Goal: Task Accomplishment & Management: Use online tool/utility

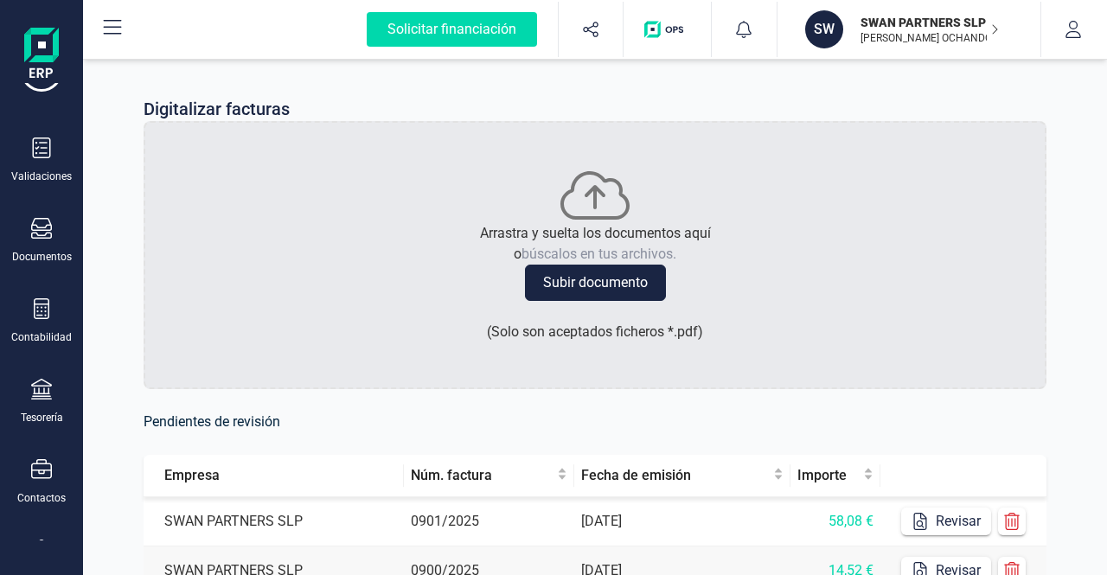
scroll to position [87, 0]
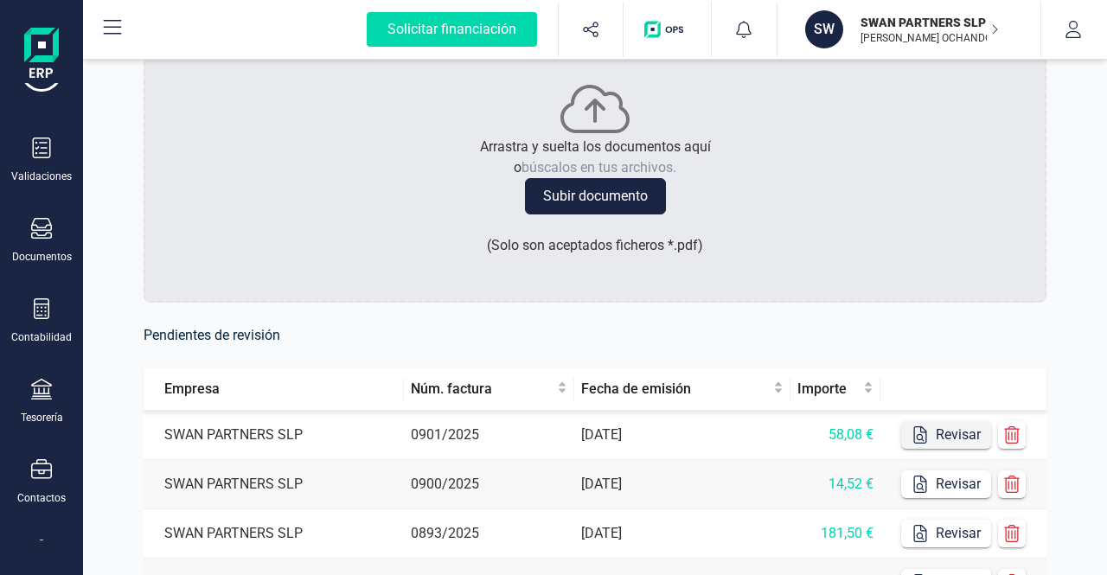
click at [963, 432] on button "Revisar" at bounding box center [946, 435] width 90 height 28
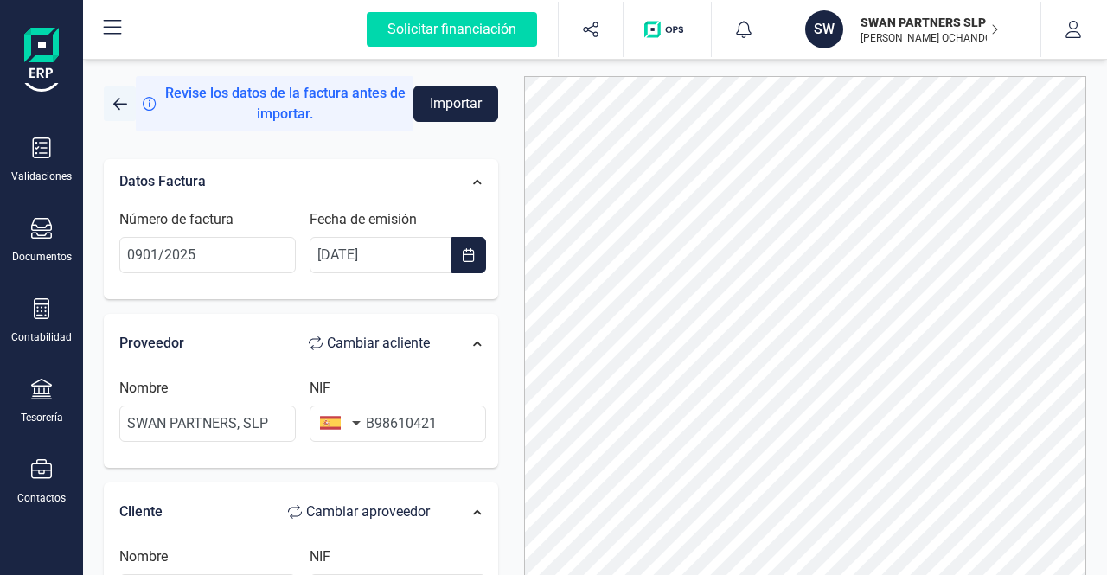
click at [108, 109] on button "button" at bounding box center [120, 104] width 32 height 35
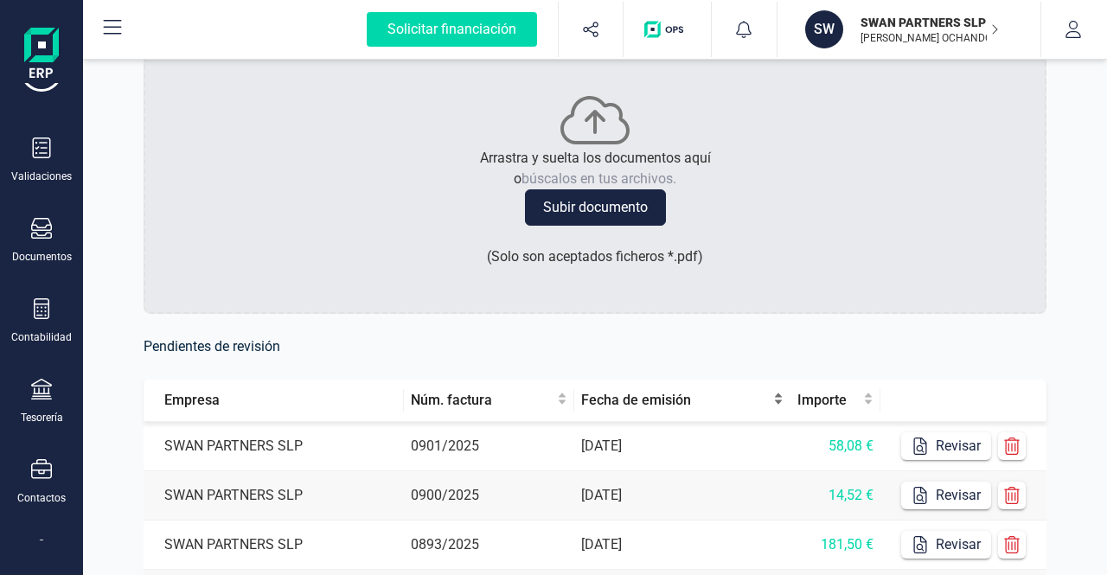
scroll to position [173, 0]
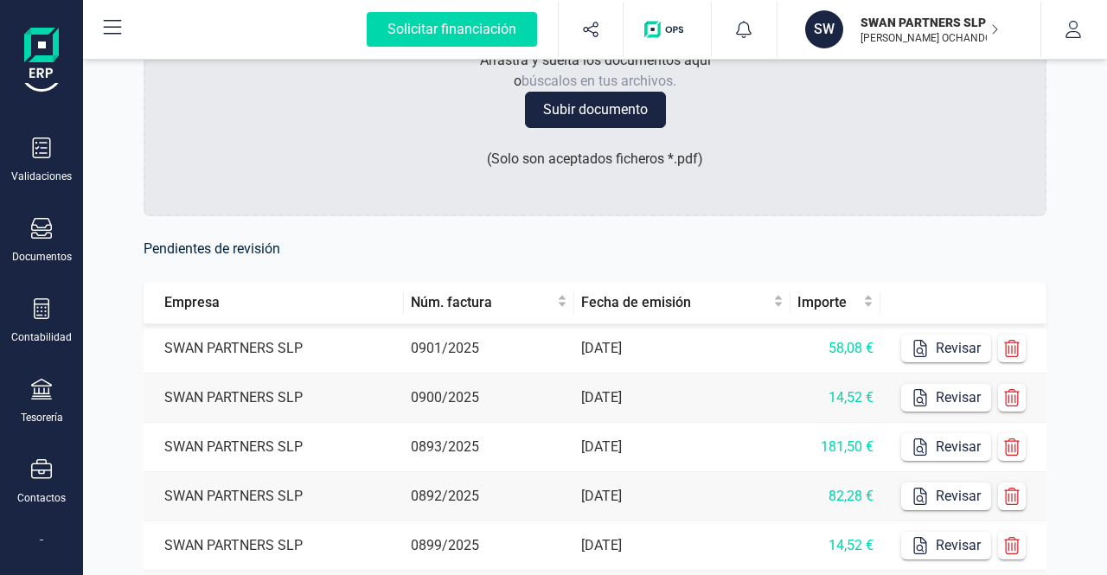
click at [715, 357] on td "[DATE]" at bounding box center [681, 348] width 215 height 49
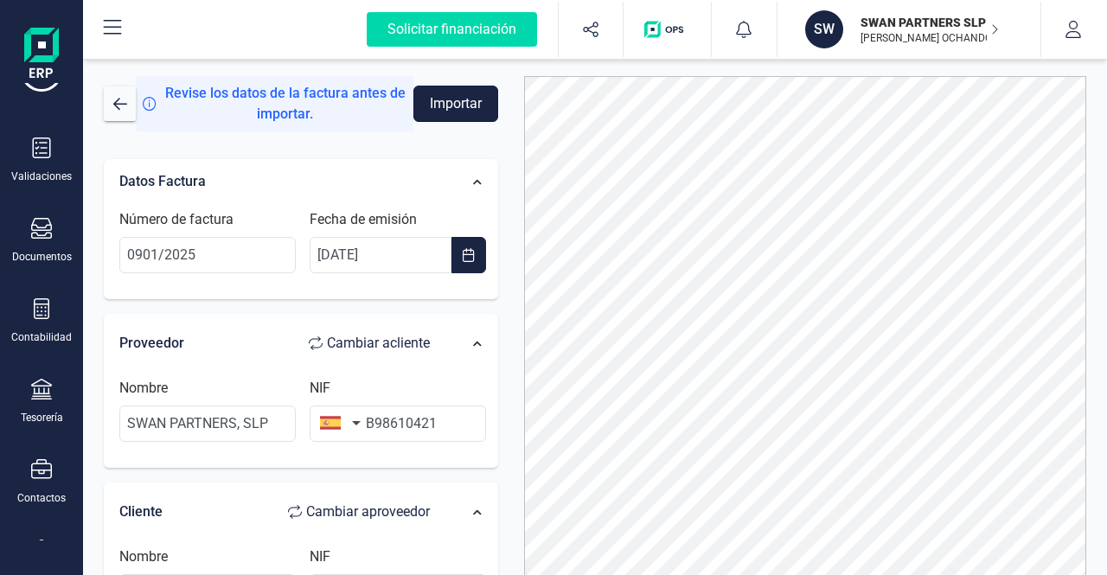
click at [443, 105] on button "Importar" at bounding box center [456, 104] width 85 height 36
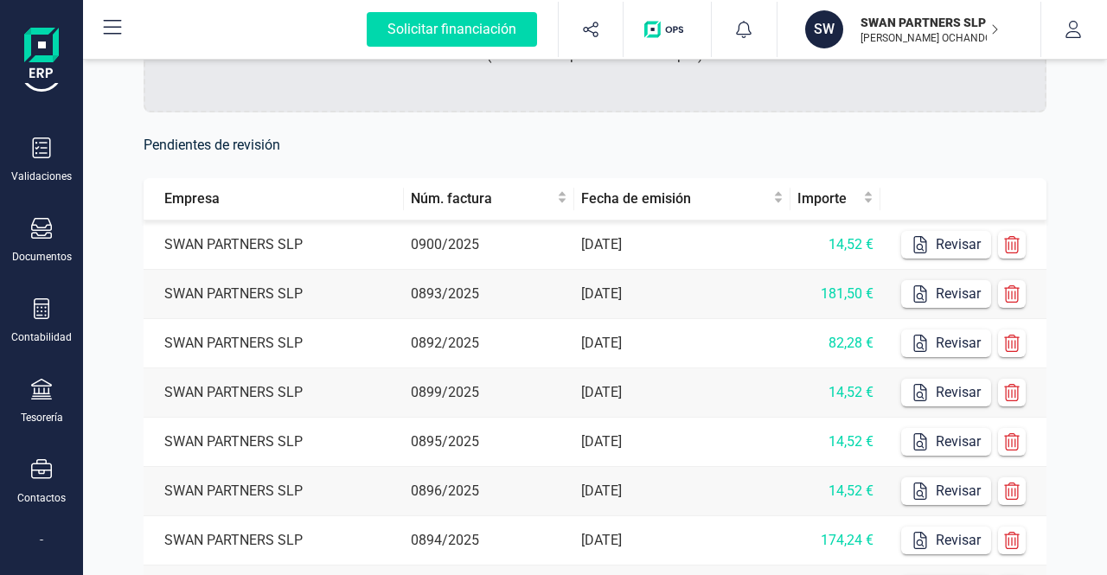
scroll to position [263, 0]
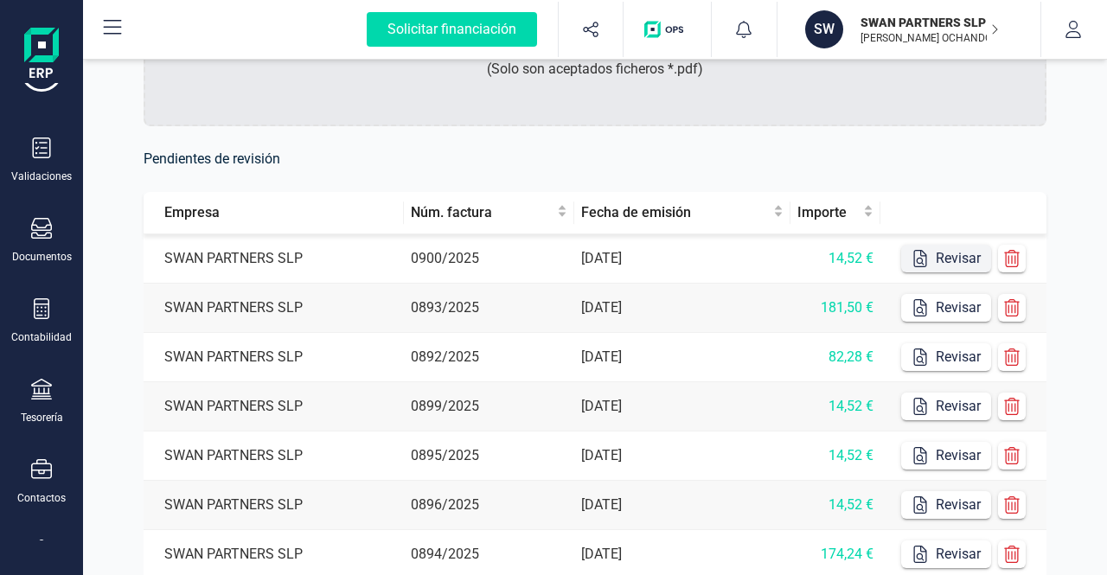
click at [948, 260] on button "Revisar" at bounding box center [946, 259] width 90 height 28
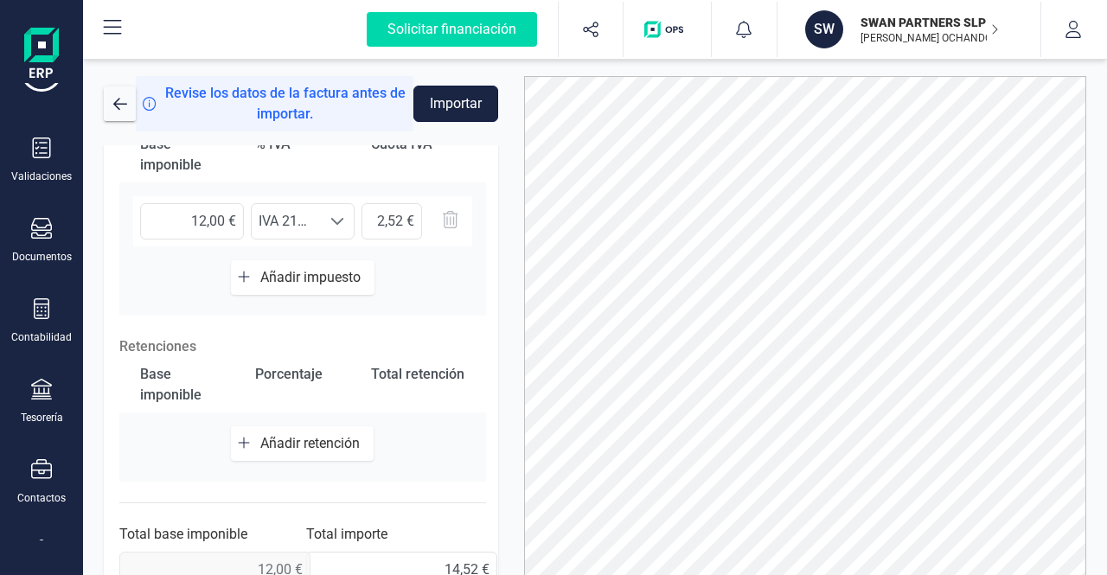
click at [458, 86] on button "Importar" at bounding box center [456, 104] width 85 height 36
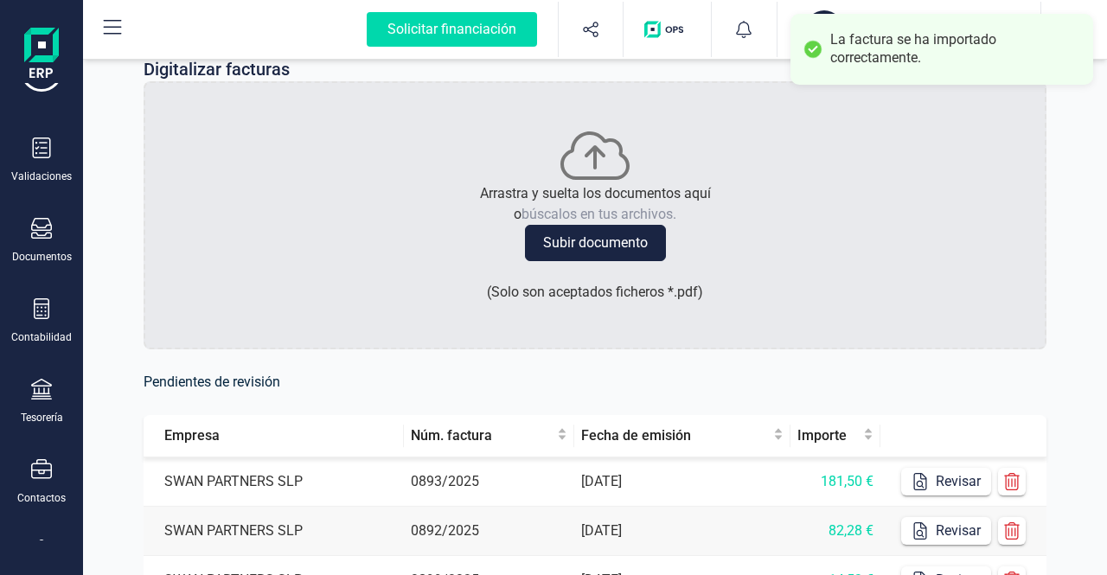
scroll to position [173, 0]
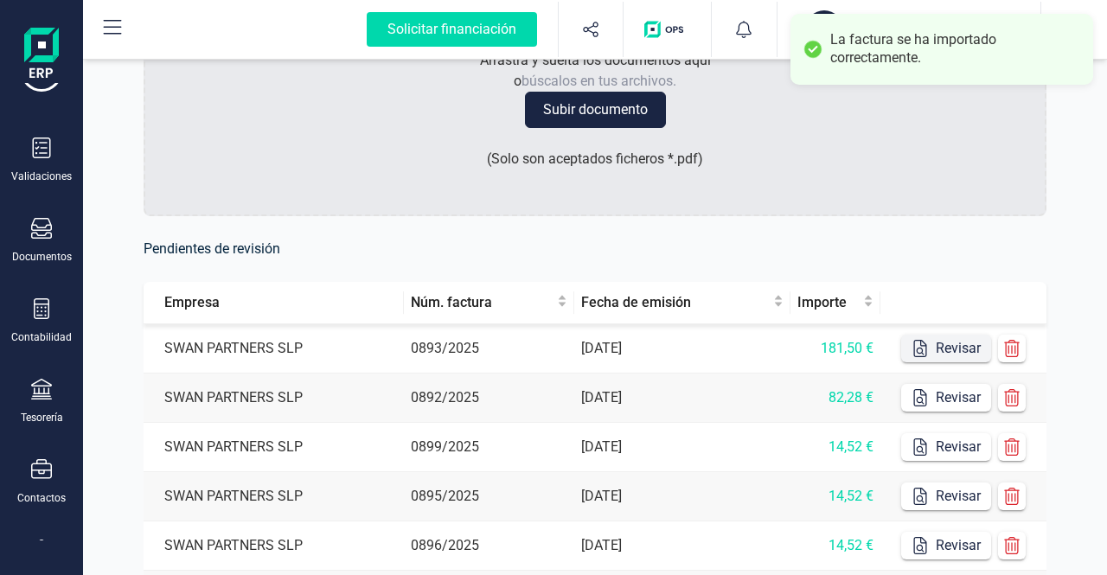
click at [933, 347] on button "Revisar" at bounding box center [946, 349] width 90 height 28
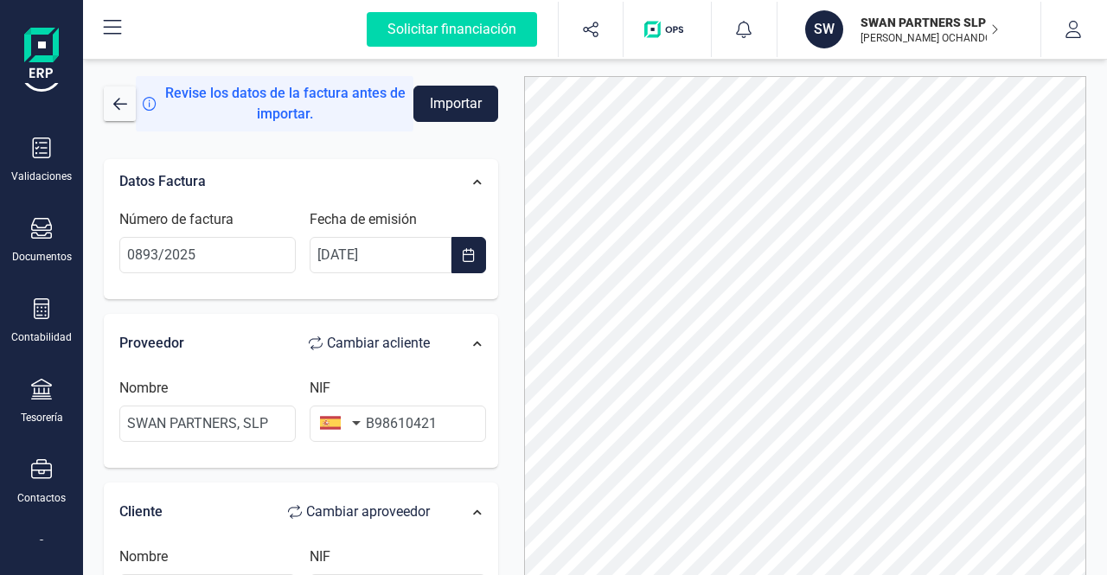
drag, startPoint x: 446, startPoint y: 106, endPoint x: 459, endPoint y: 235, distance: 130.4
click at [464, 224] on form "Revise los datos de la factura antes de importar. Importar Datos Factura Número…" at bounding box center [301, 384] width 394 height 616
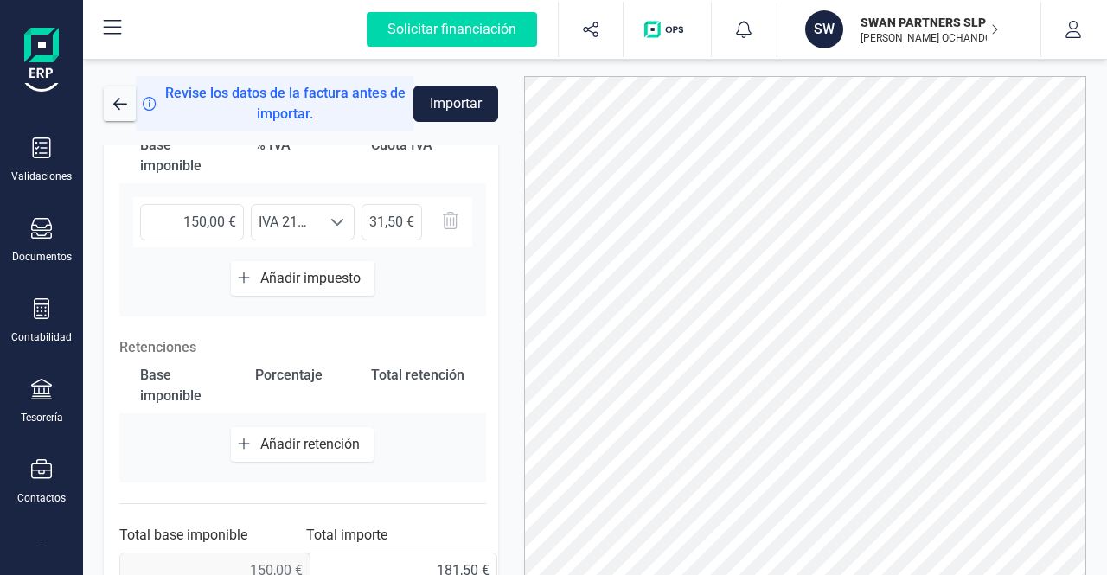
scroll to position [595, 0]
click at [453, 98] on button "Importar" at bounding box center [456, 104] width 85 height 36
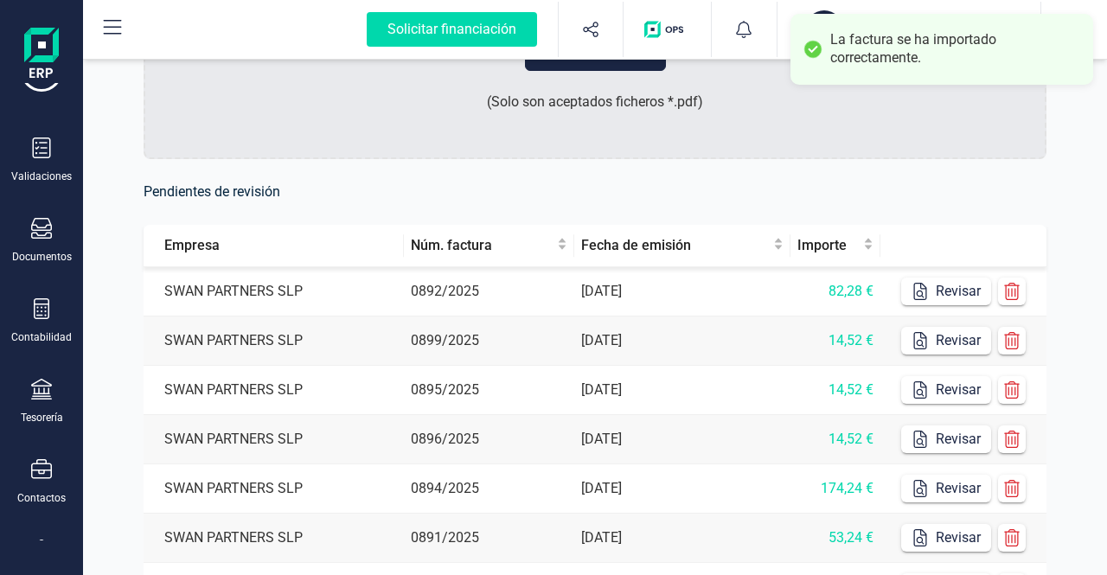
scroll to position [260, 0]
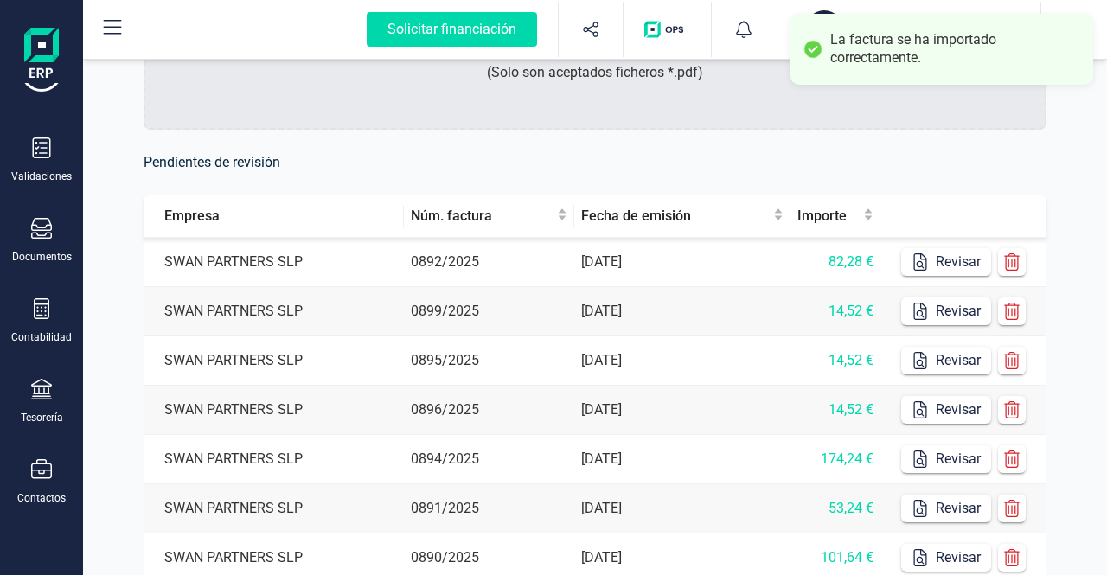
click at [377, 255] on td "SWAN PARTNERS SLP" at bounding box center [274, 262] width 260 height 49
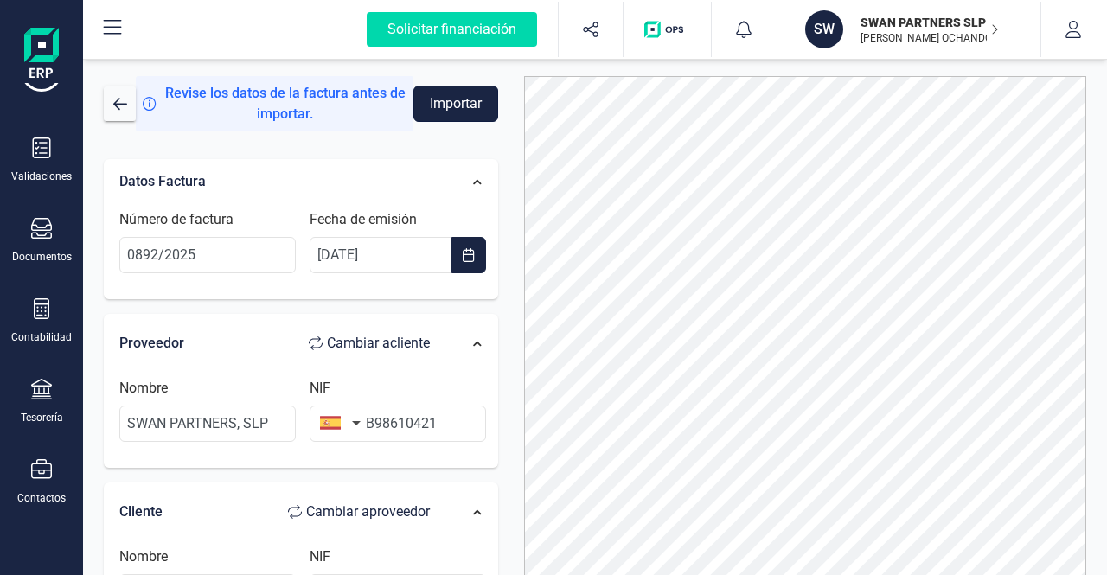
click at [457, 106] on button "Importar" at bounding box center [456, 104] width 85 height 36
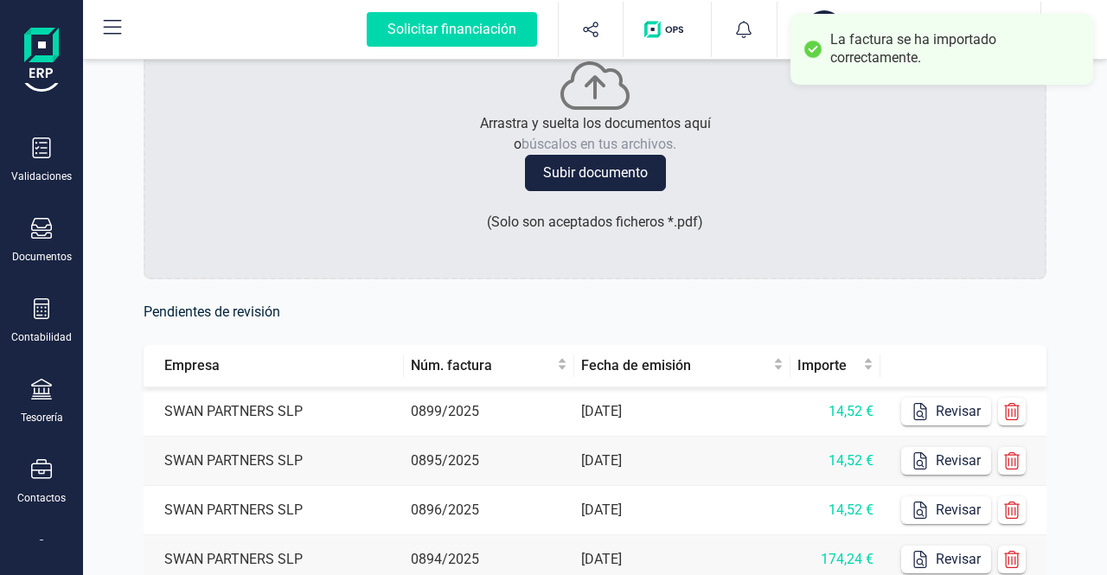
scroll to position [173, 0]
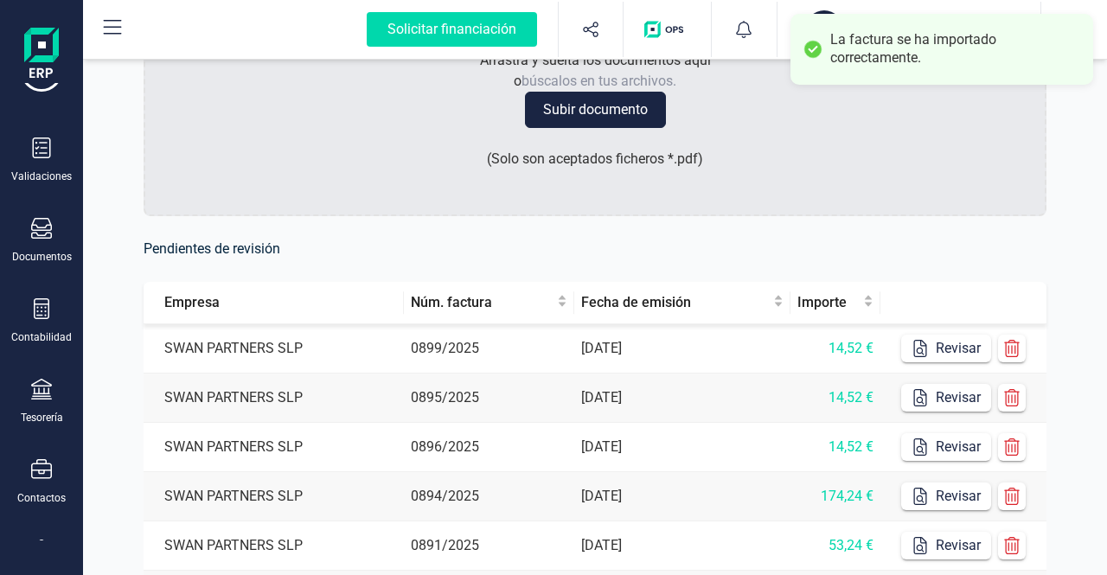
click at [370, 362] on td "SWAN PARTNERS SLP" at bounding box center [274, 348] width 260 height 49
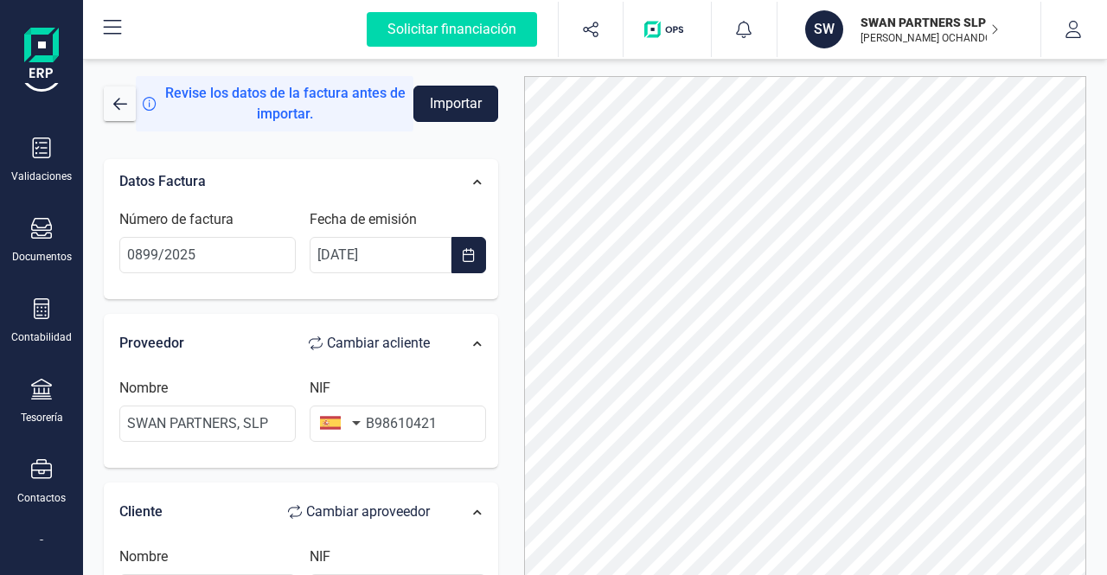
click at [453, 113] on button "Importar" at bounding box center [456, 104] width 85 height 36
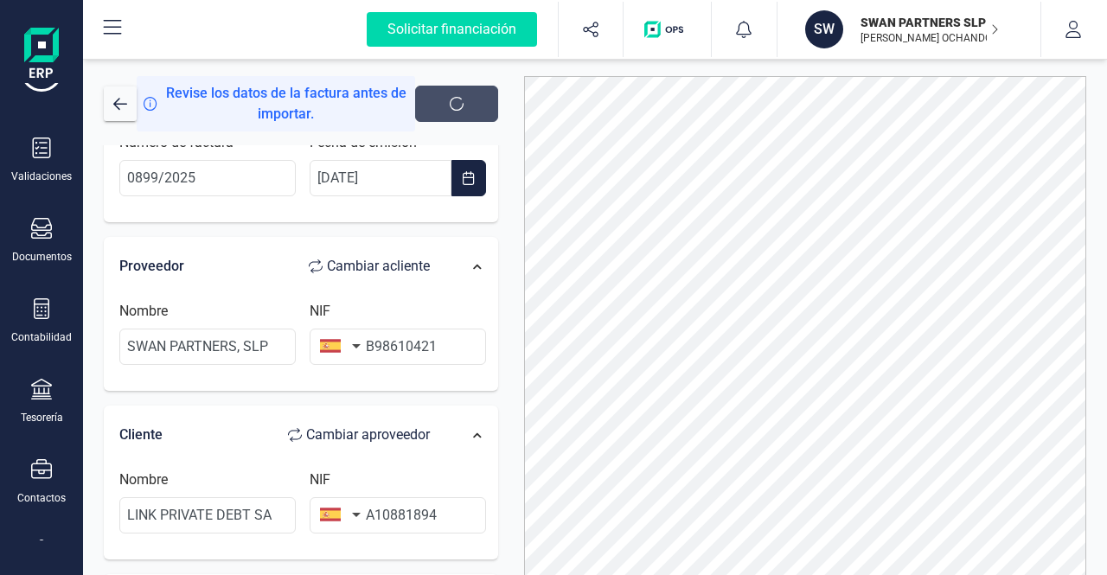
scroll to position [173, 0]
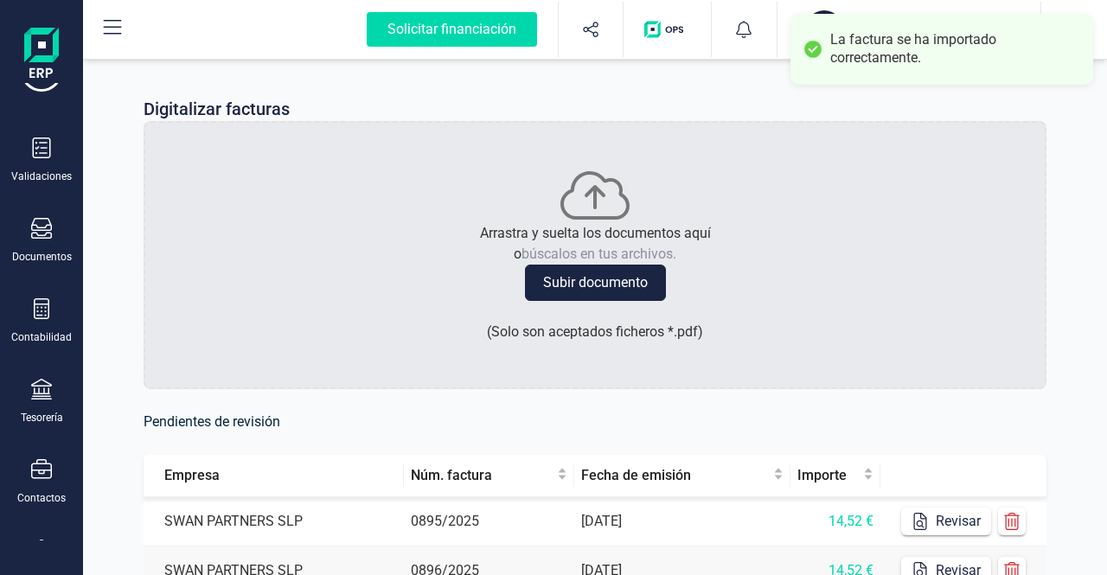
click at [374, 523] on td "SWAN PARTNERS SLP" at bounding box center [274, 521] width 260 height 49
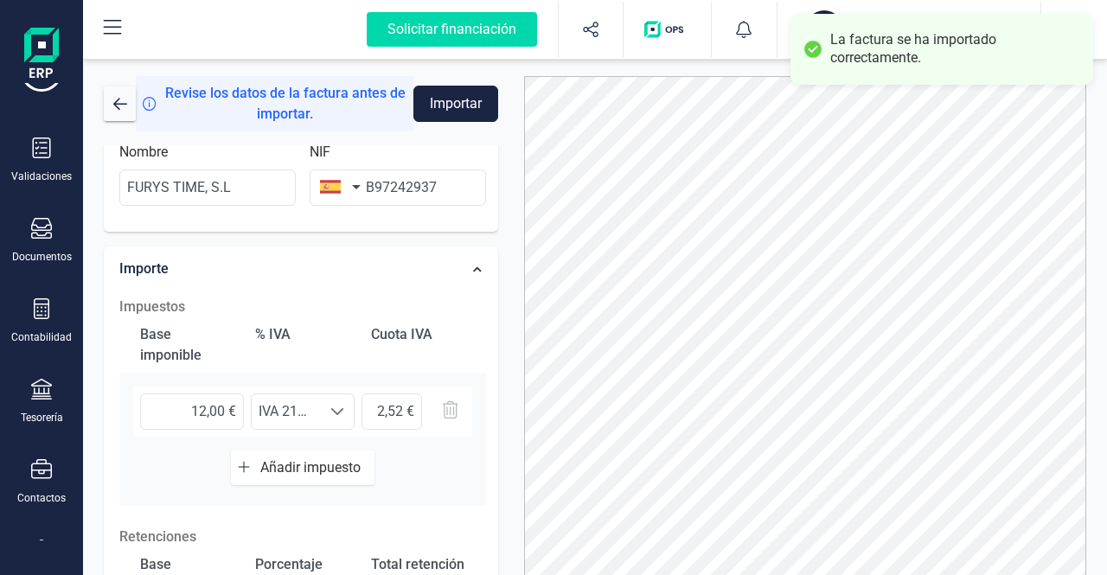
scroll to position [433, 0]
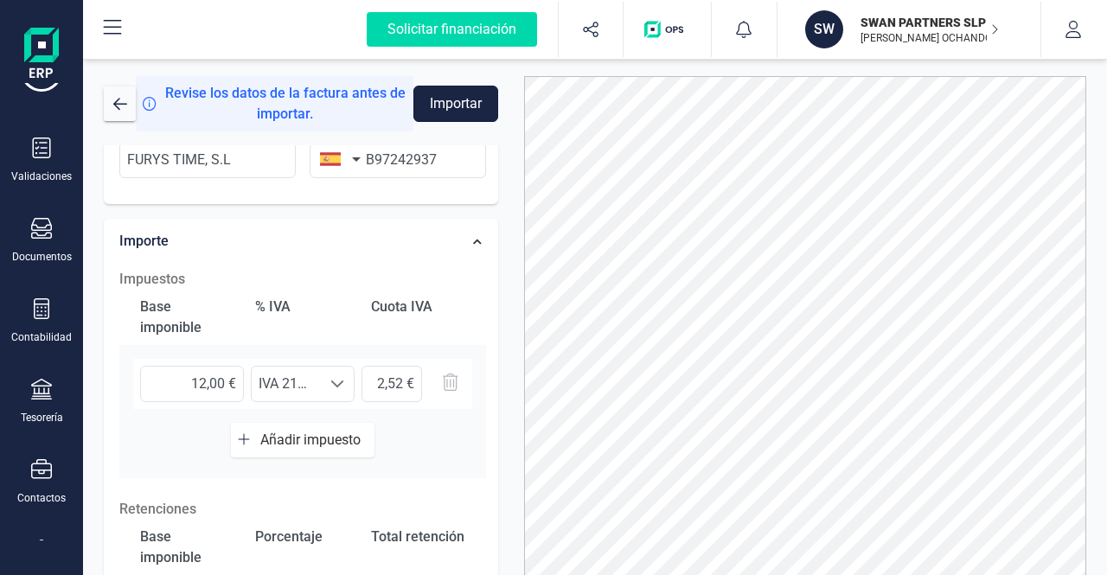
click at [457, 107] on button "Importar" at bounding box center [456, 104] width 85 height 36
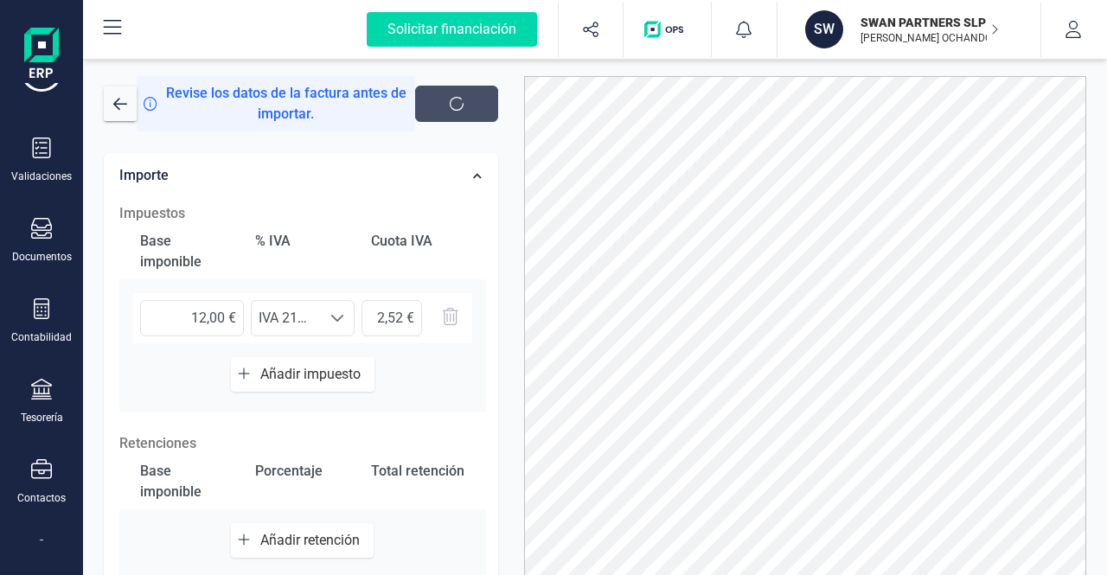
scroll to position [0, 0]
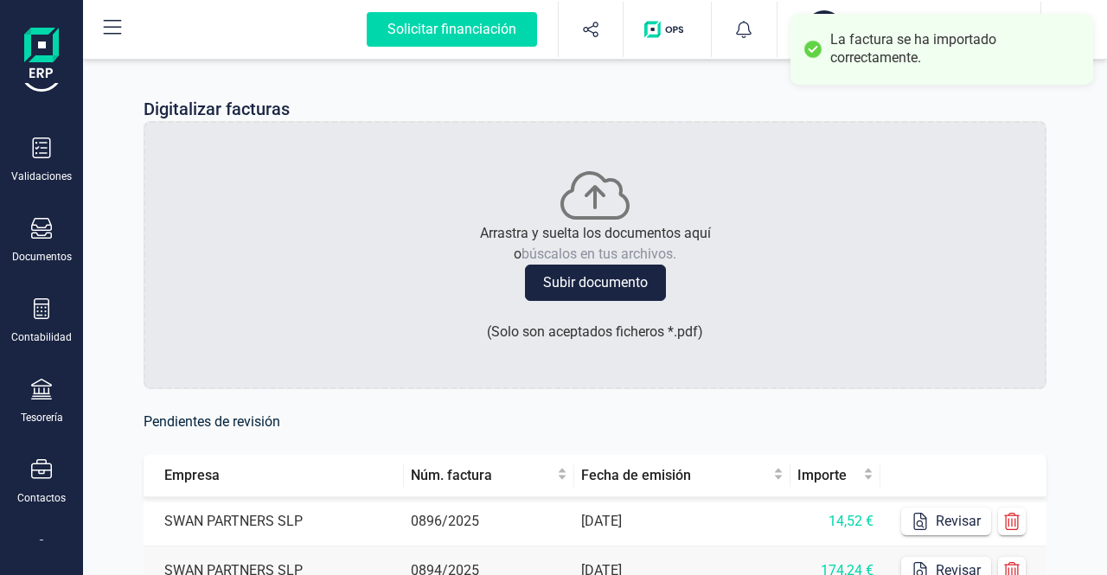
scroll to position [260, 0]
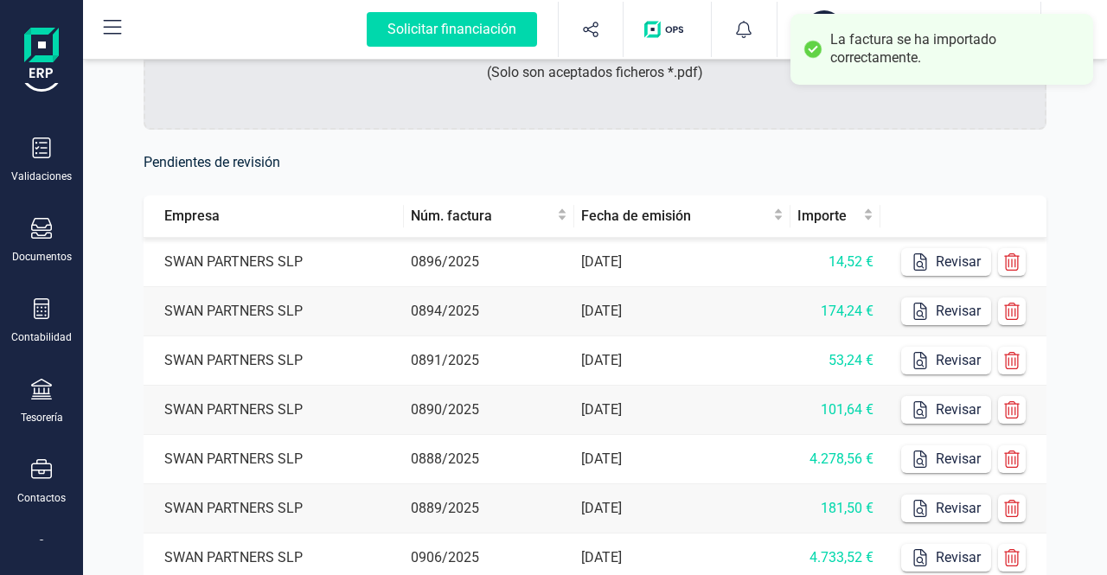
click at [362, 260] on td "SWAN PARTNERS SLP" at bounding box center [274, 262] width 260 height 49
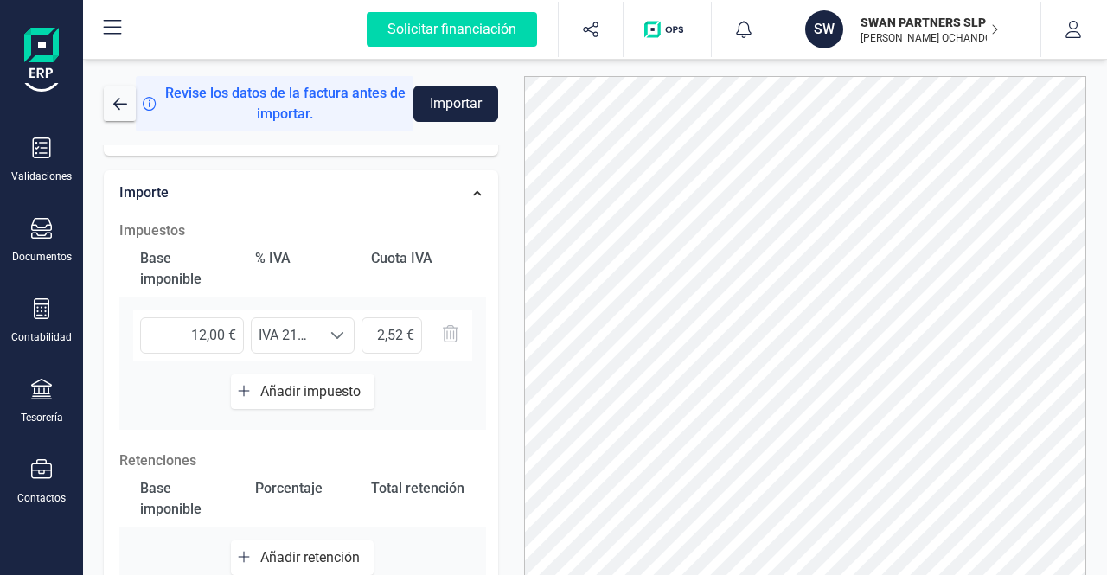
scroll to position [519, 0]
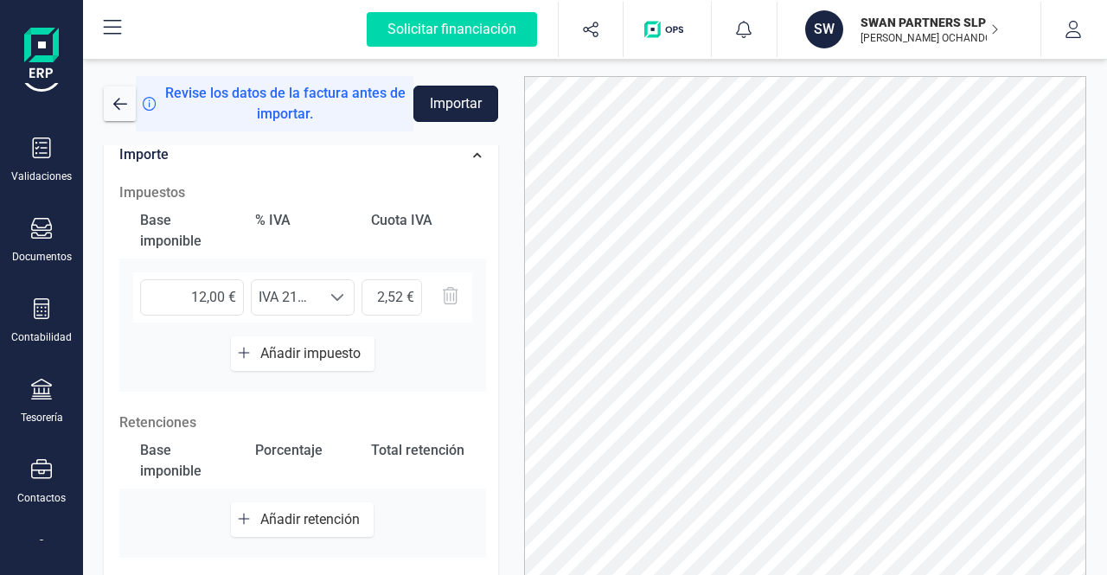
click at [460, 94] on button "Importar" at bounding box center [456, 104] width 85 height 36
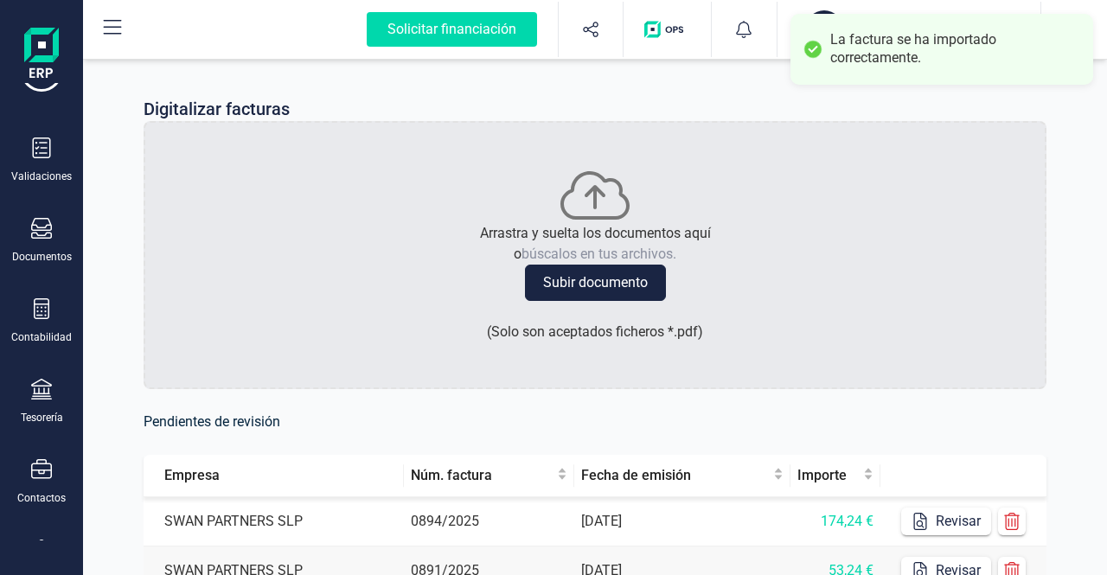
scroll to position [260, 0]
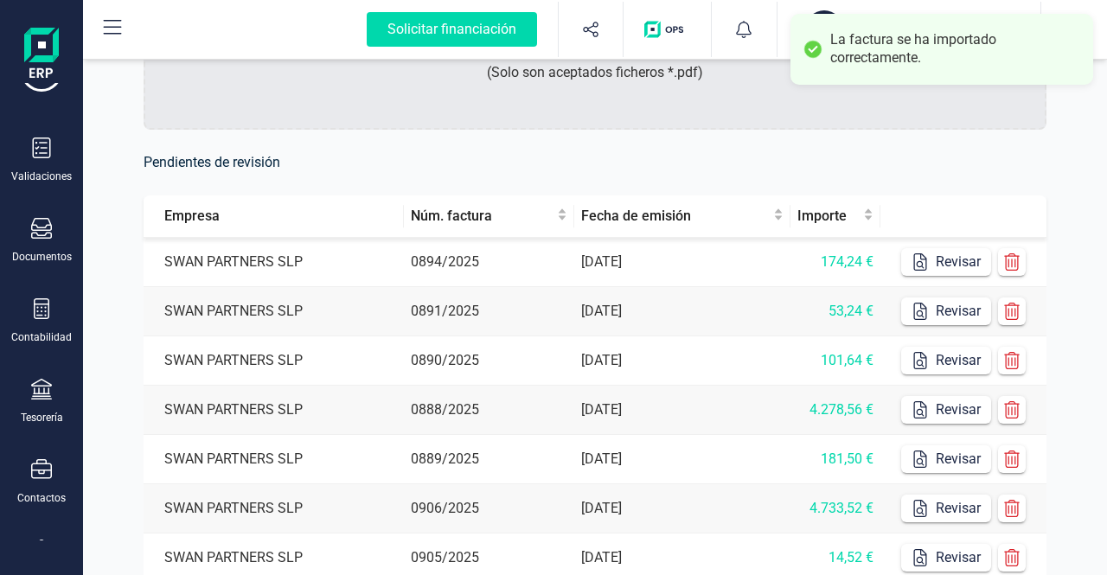
click at [366, 264] on td "SWAN PARTNERS SLP" at bounding box center [274, 262] width 260 height 49
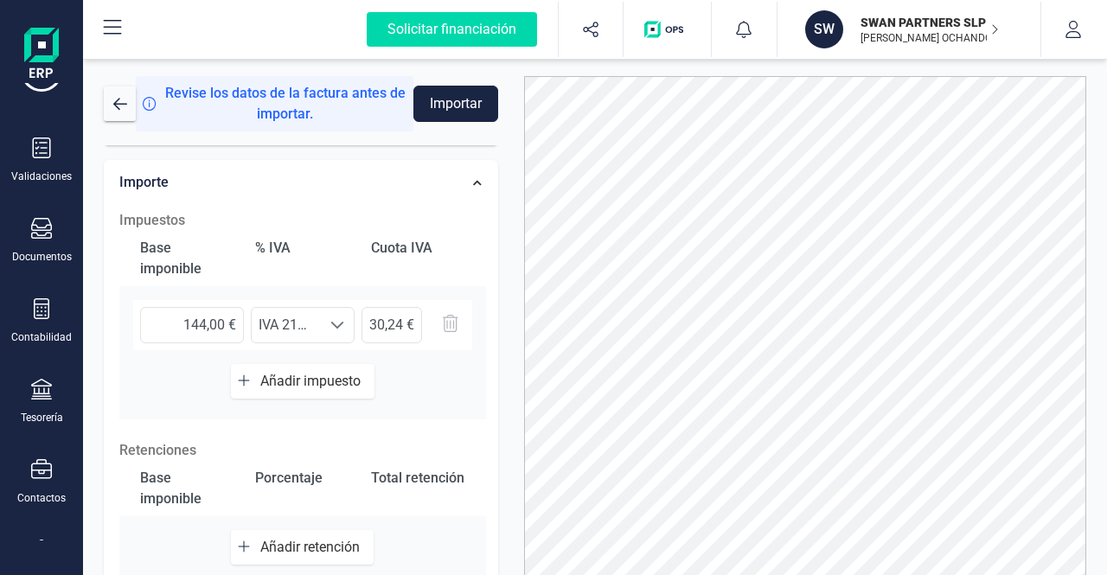
scroll to position [519, 0]
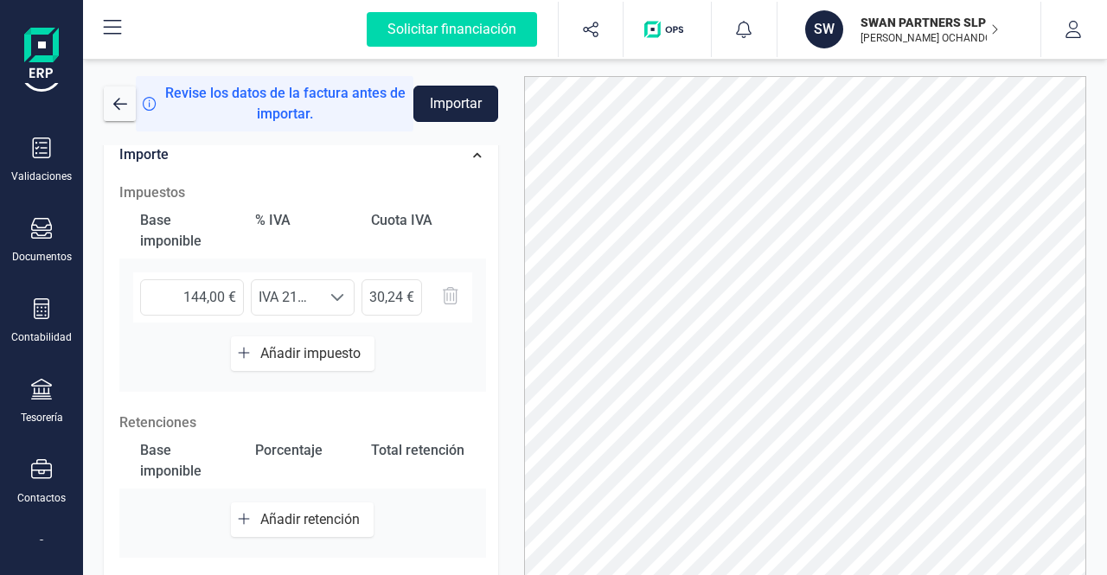
click at [448, 109] on button "Importar" at bounding box center [456, 104] width 85 height 36
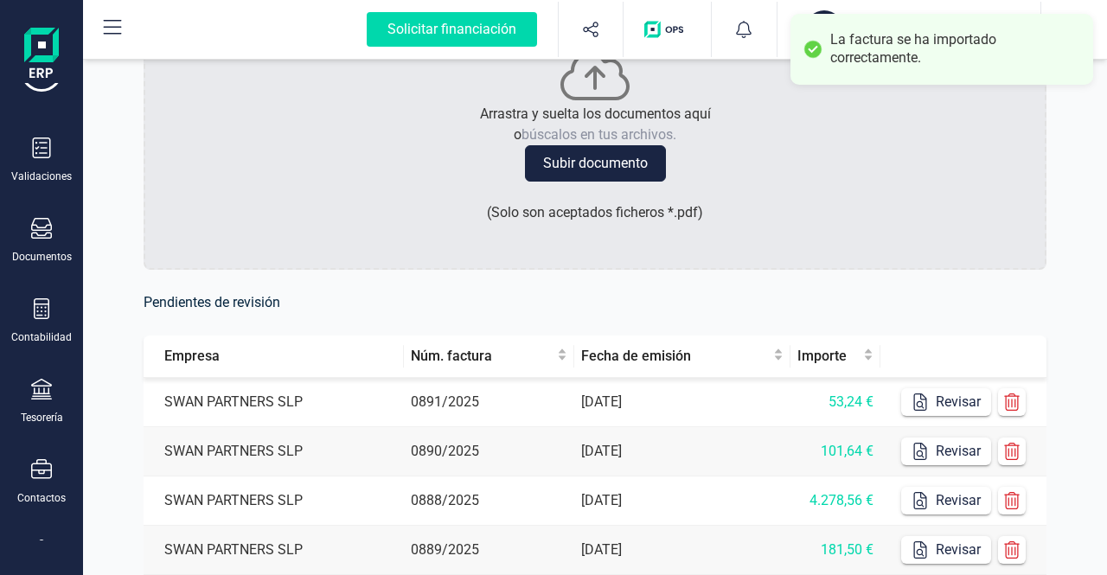
scroll to position [260, 0]
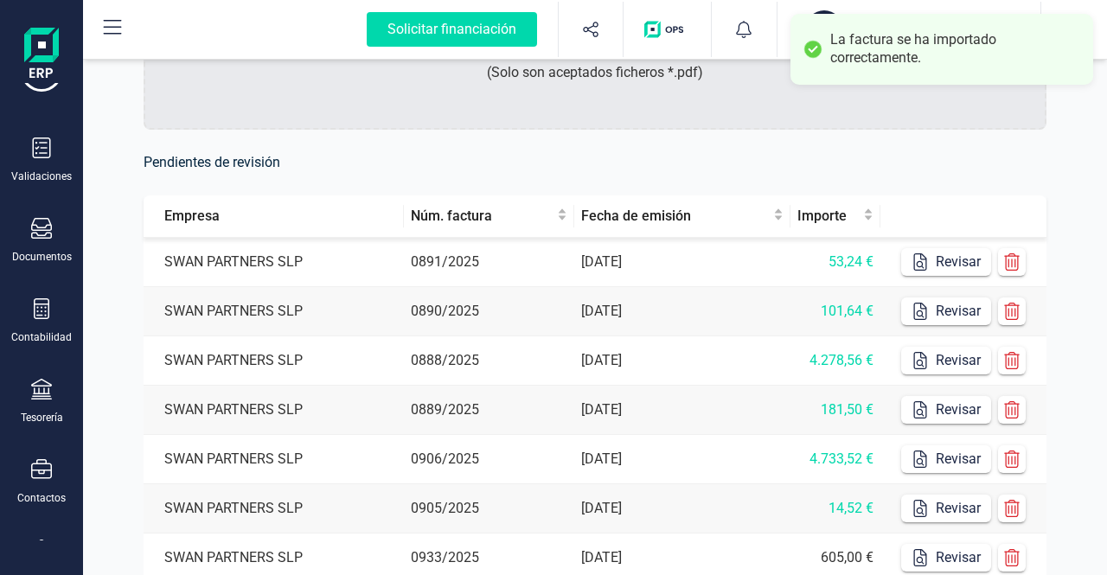
click at [356, 269] on td "SWAN PARTNERS SLP" at bounding box center [274, 262] width 260 height 49
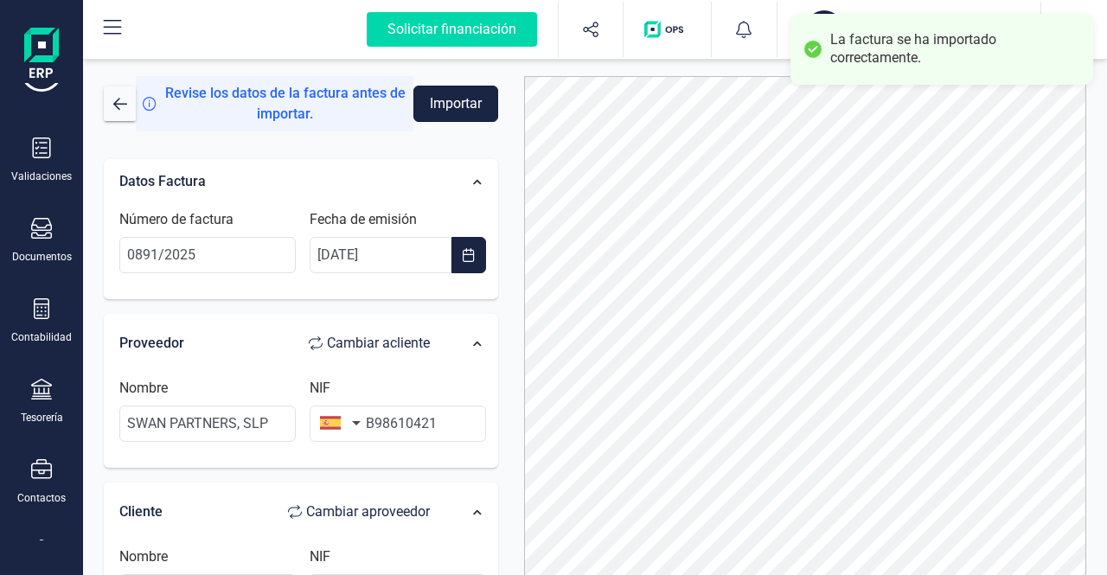
click at [462, 99] on button "Importar" at bounding box center [456, 104] width 85 height 36
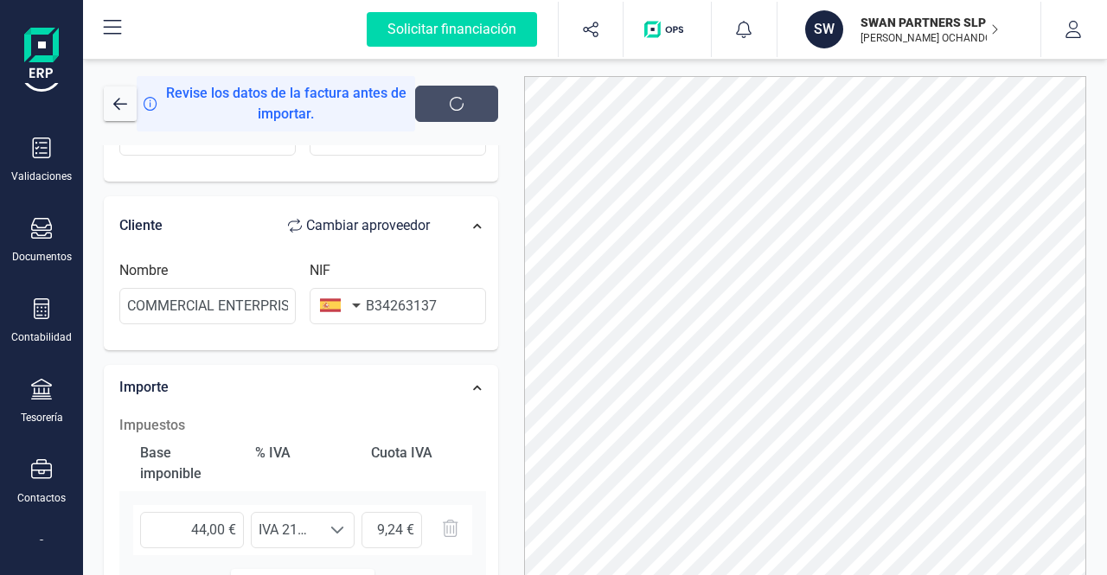
scroll to position [364, 0]
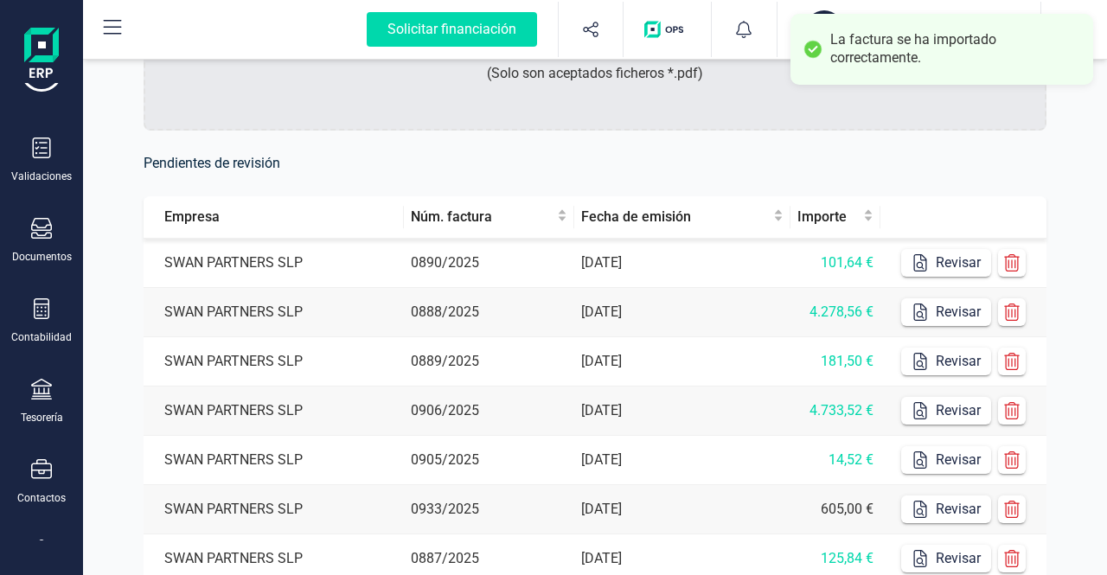
scroll to position [260, 0]
click at [372, 255] on td "SWAN PARTNERS SLP" at bounding box center [274, 262] width 260 height 49
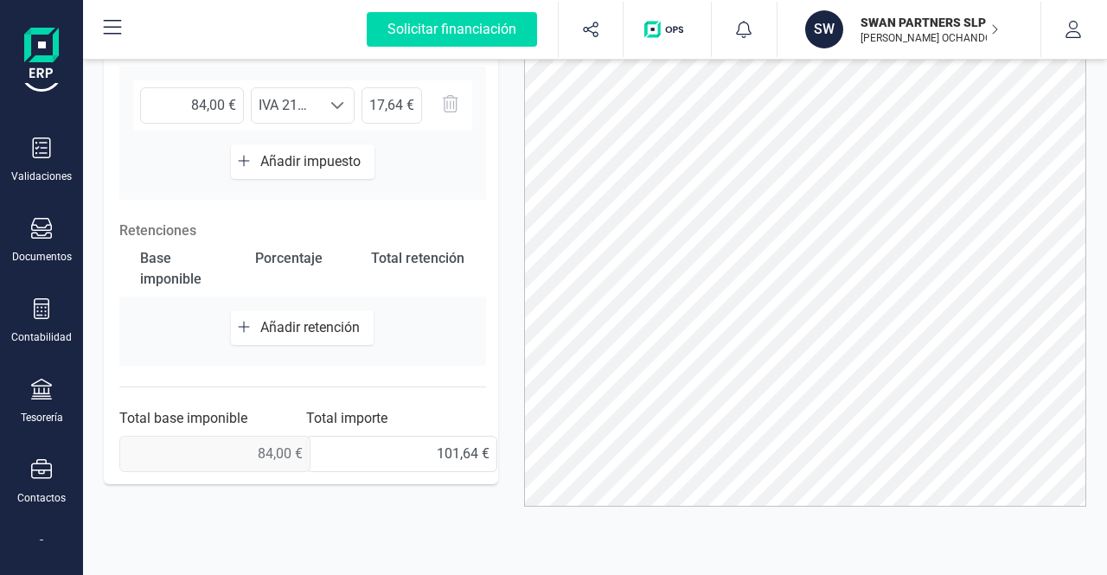
scroll to position [116, 0]
click at [463, 29] on div "Solicitar financiación" at bounding box center [452, 29] width 170 height 35
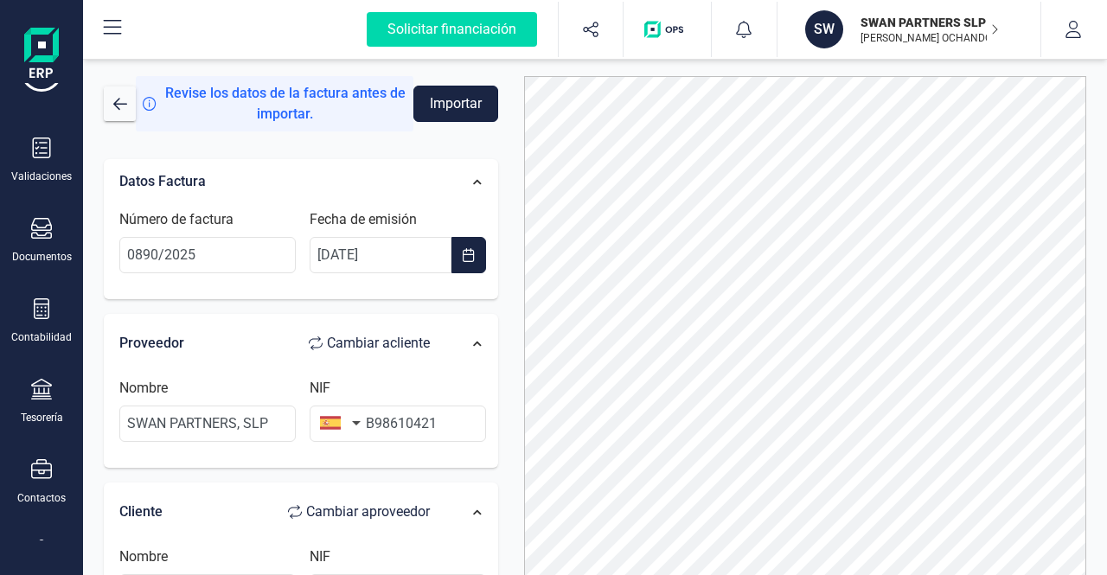
click at [455, 101] on button "Importar" at bounding box center [456, 104] width 85 height 36
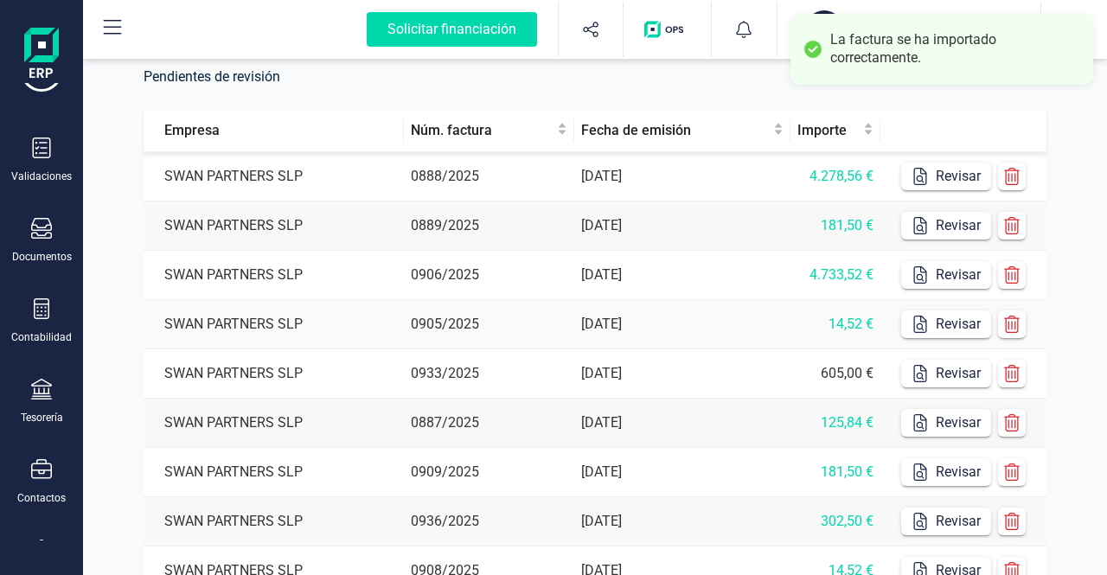
scroll to position [346, 0]
click at [344, 176] on td "SWAN PARTNERS SLP" at bounding box center [274, 175] width 260 height 49
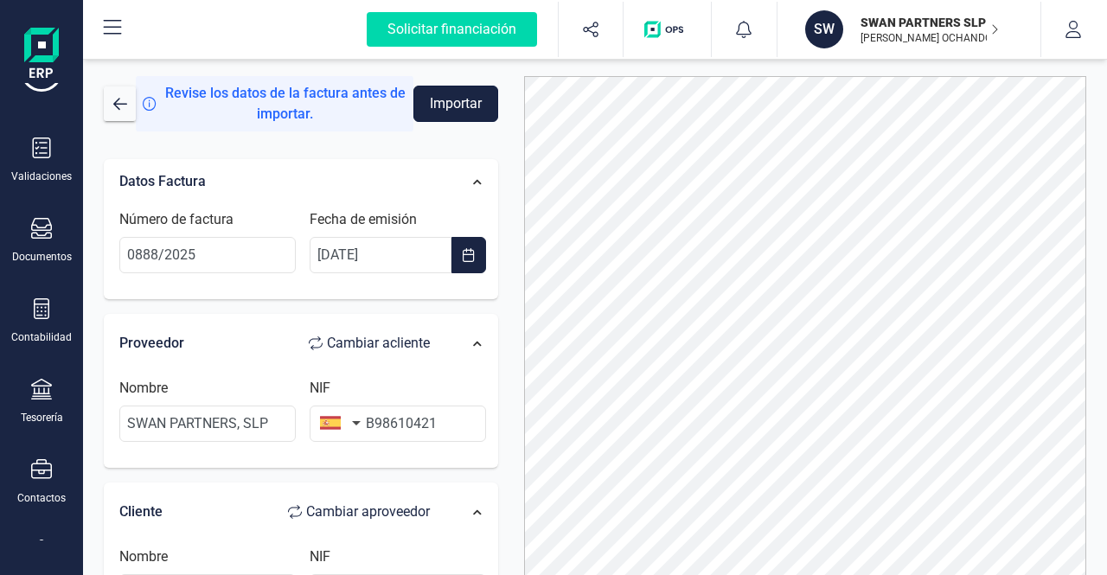
click at [454, 101] on button "Importar" at bounding box center [456, 104] width 85 height 36
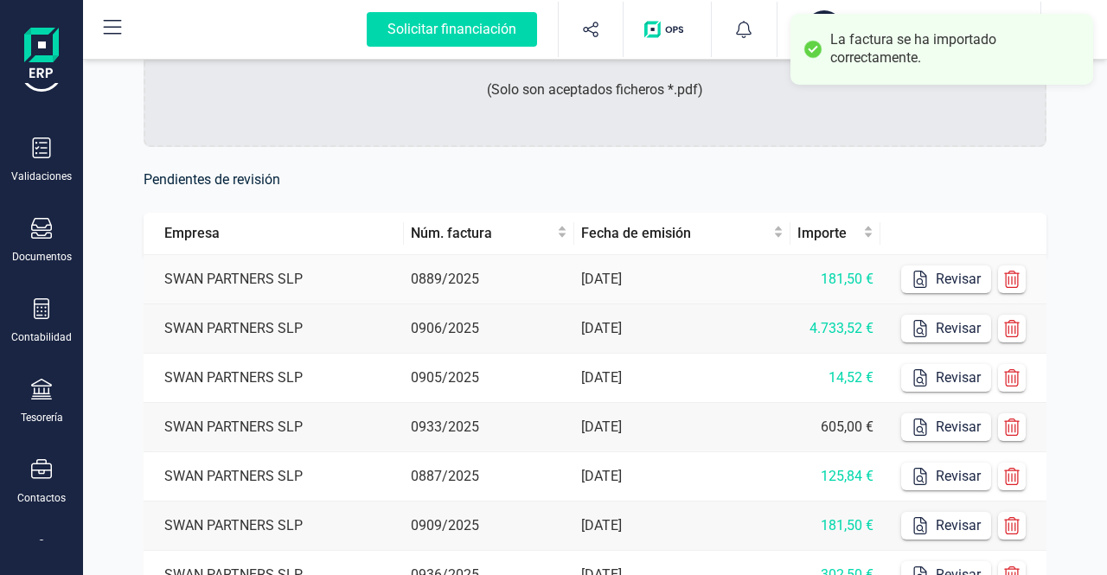
scroll to position [260, 0]
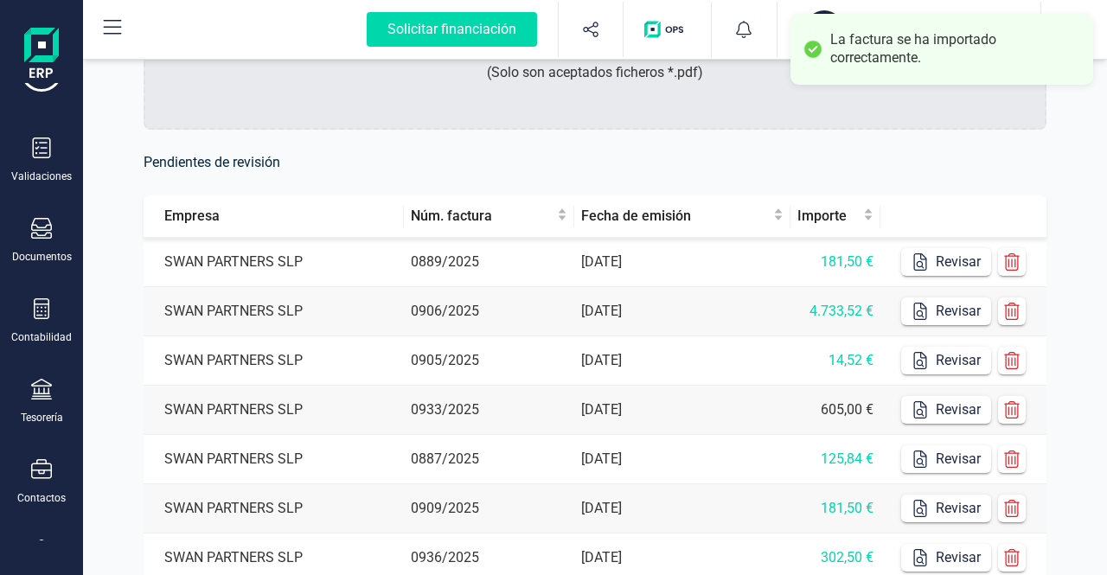
click at [509, 258] on td "0889/2025" at bounding box center [489, 262] width 170 height 49
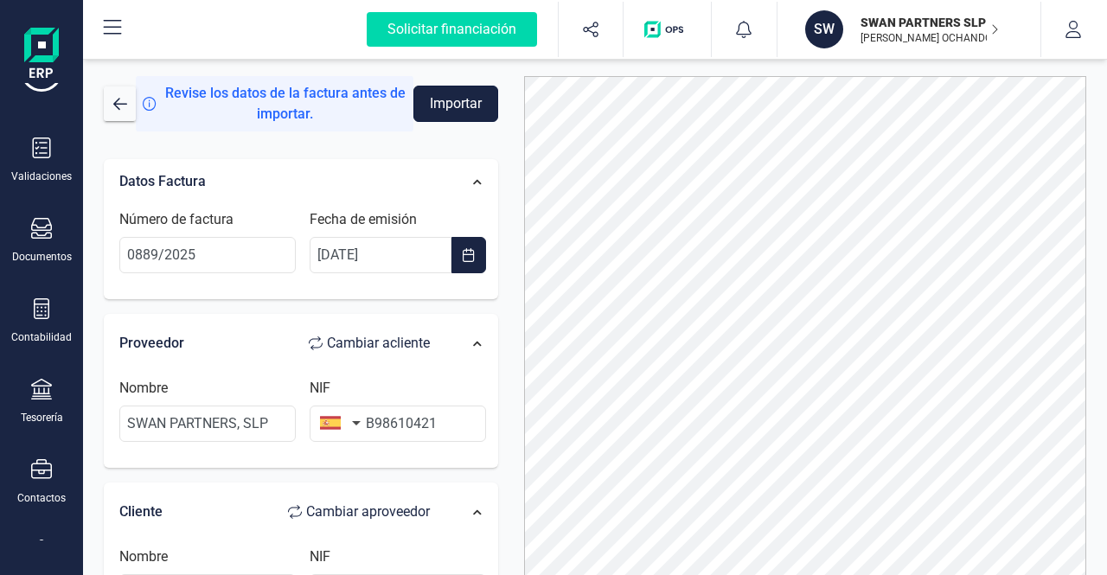
click at [449, 93] on button "Importar" at bounding box center [456, 104] width 85 height 36
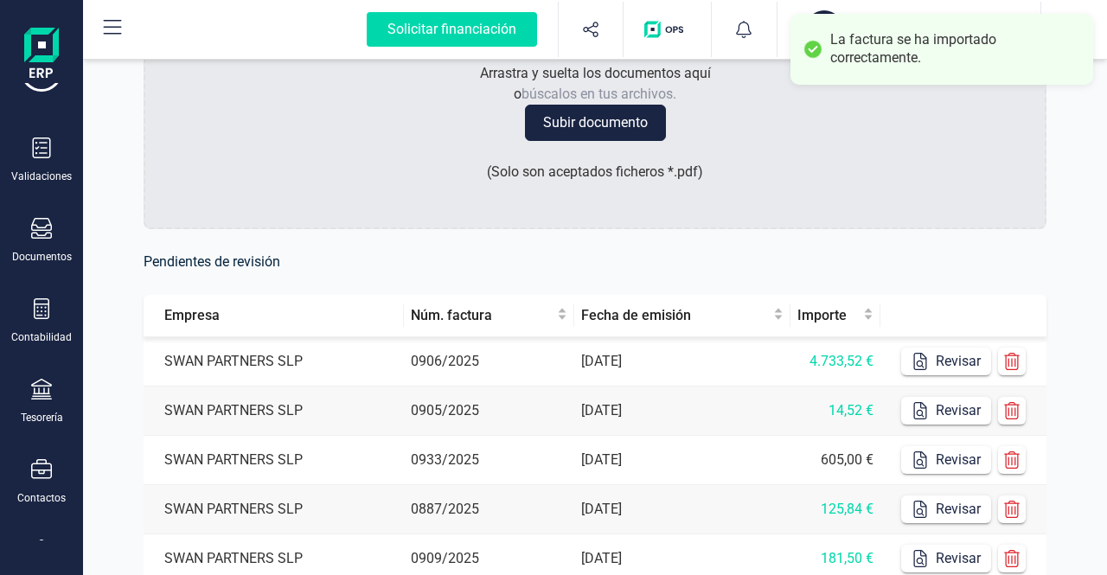
scroll to position [173, 0]
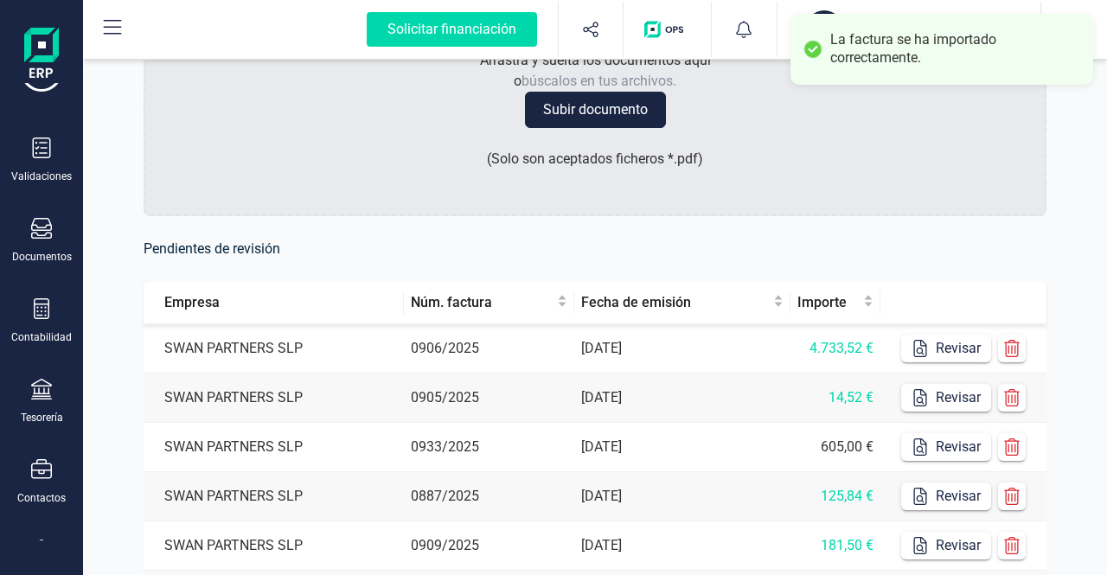
click at [524, 348] on td "0906/2025" at bounding box center [489, 348] width 170 height 49
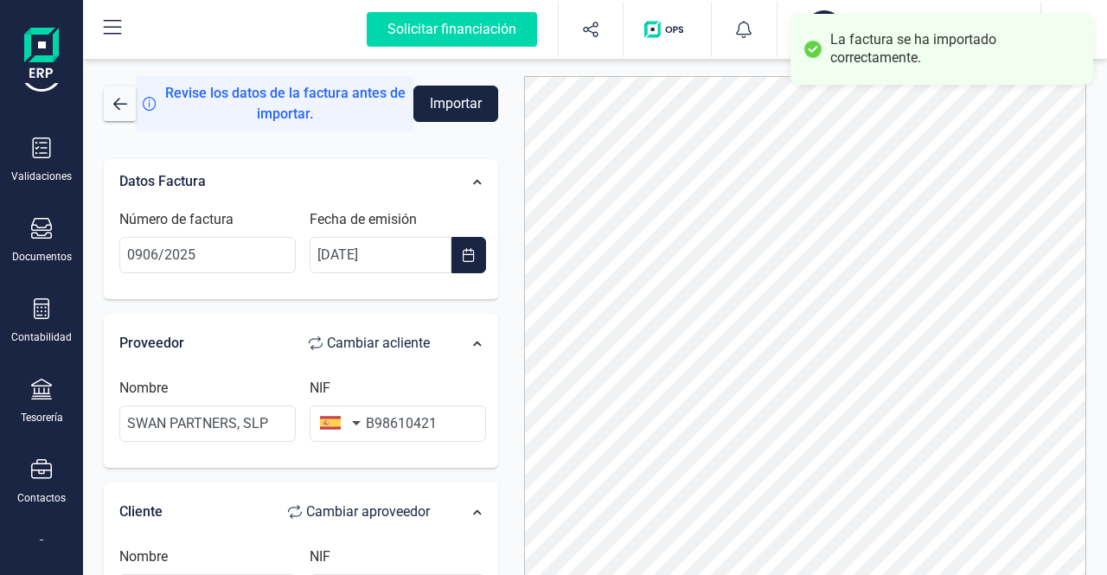
click at [455, 105] on button "Importar" at bounding box center [456, 104] width 85 height 36
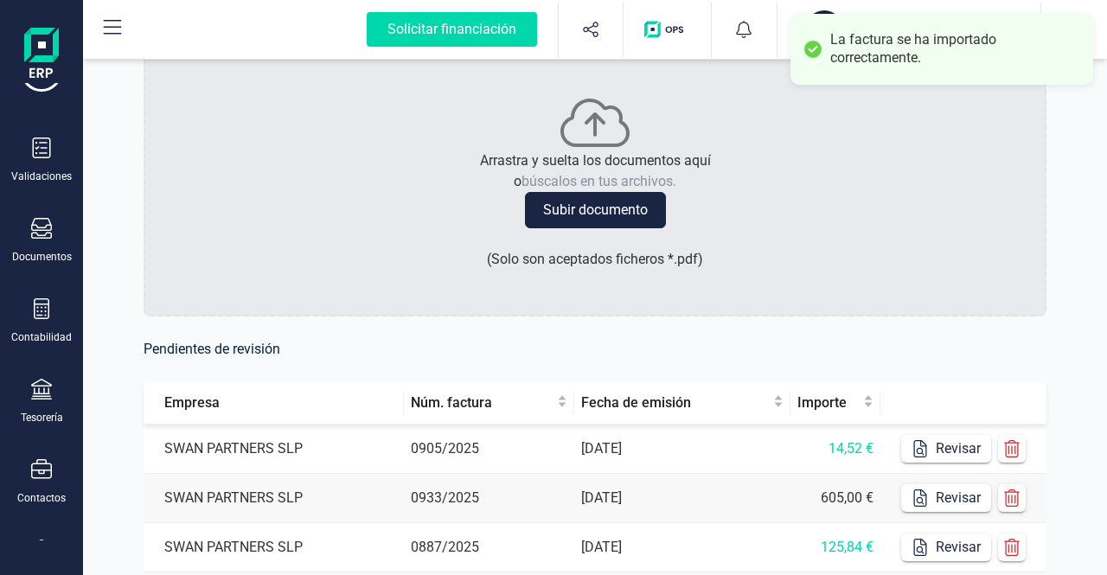
scroll to position [173, 0]
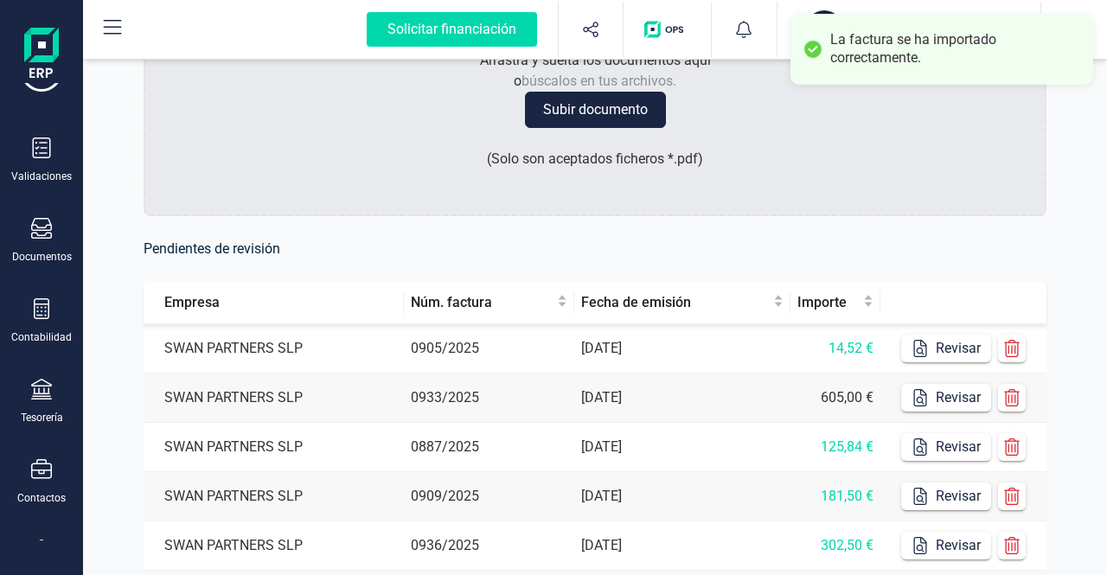
click at [496, 355] on td "0905/2025" at bounding box center [489, 348] width 170 height 49
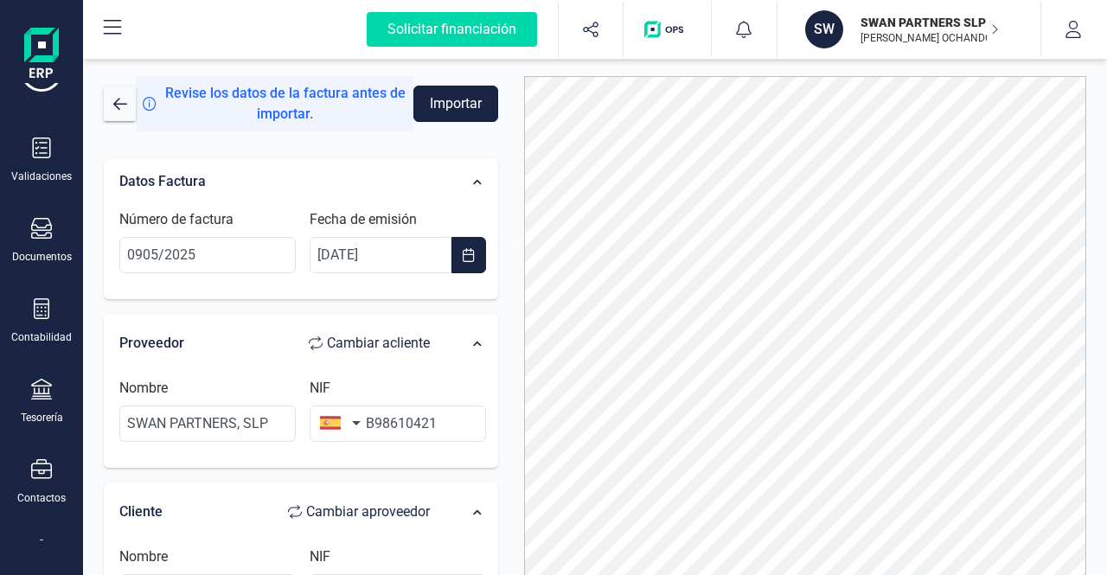
click at [438, 119] on button "Importar" at bounding box center [456, 104] width 85 height 36
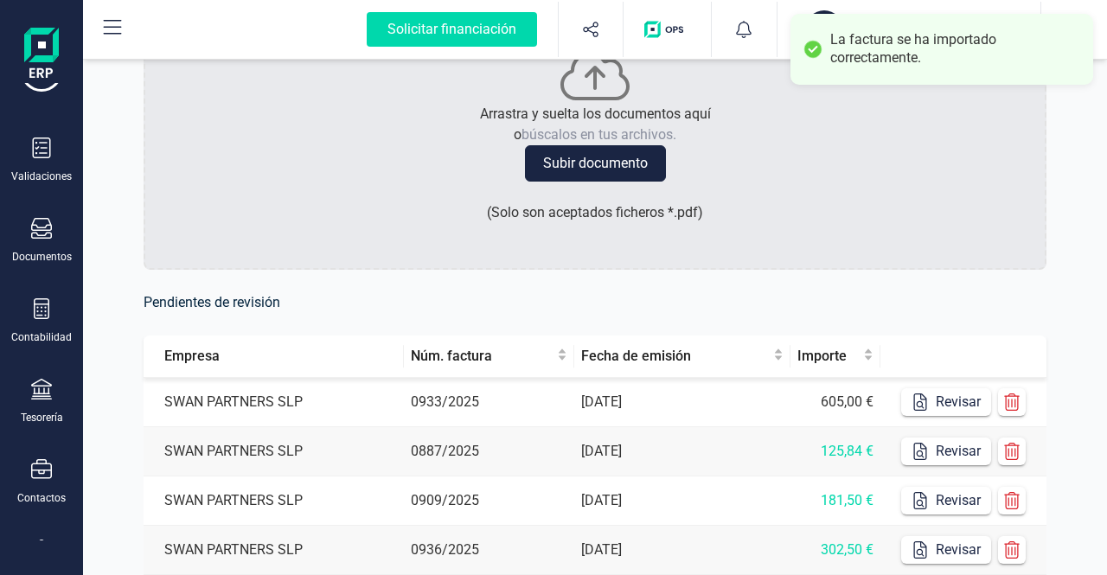
scroll to position [260, 0]
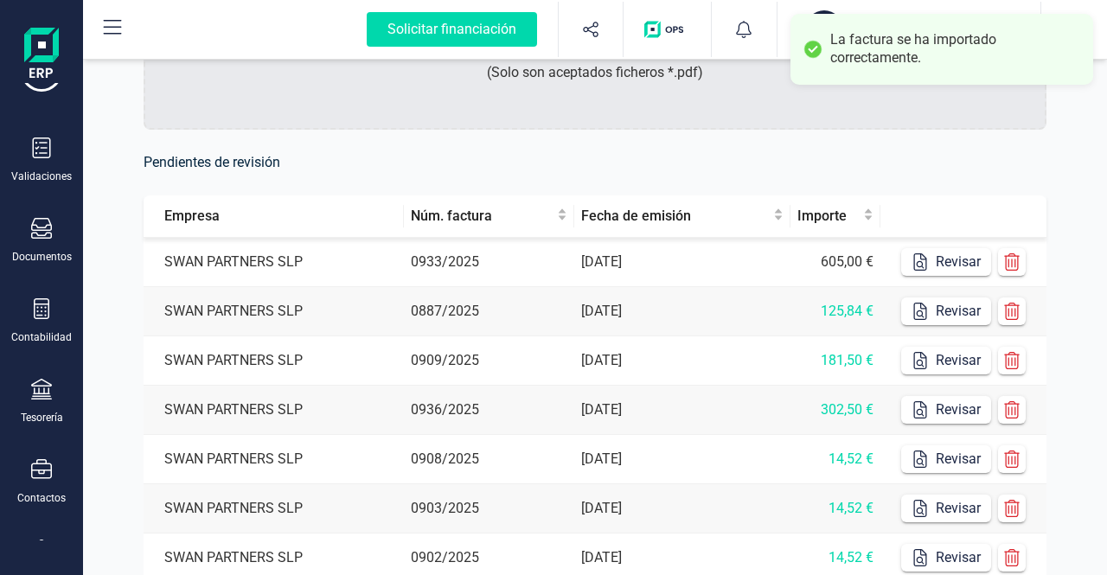
click at [523, 266] on td "0933/2025" at bounding box center [489, 262] width 170 height 49
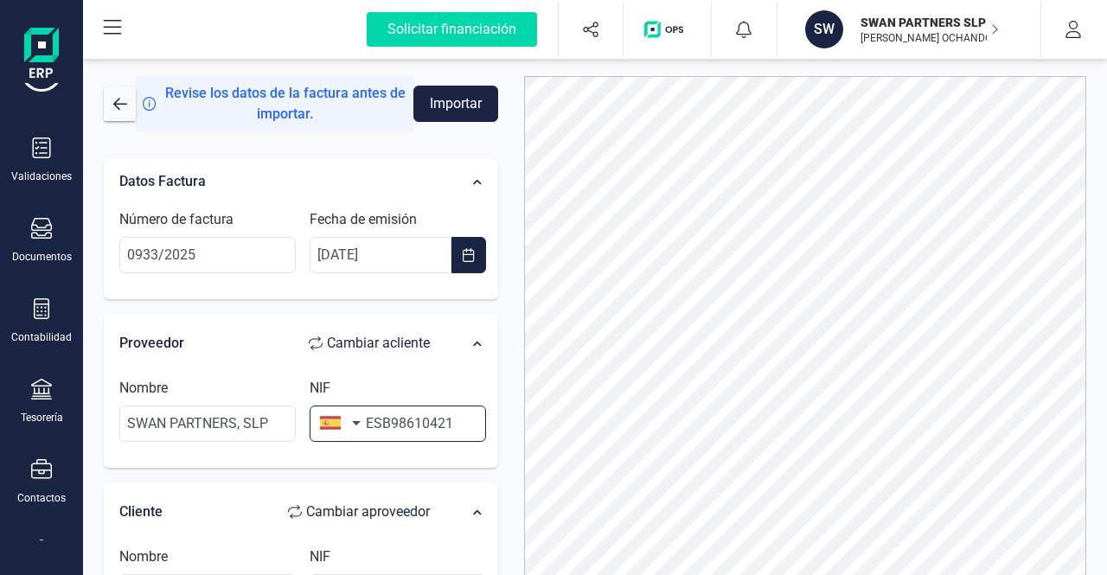
click at [375, 416] on input "ESB98610421" at bounding box center [398, 424] width 176 height 36
click at [382, 424] on input "ESB98610421" at bounding box center [398, 424] width 176 height 36
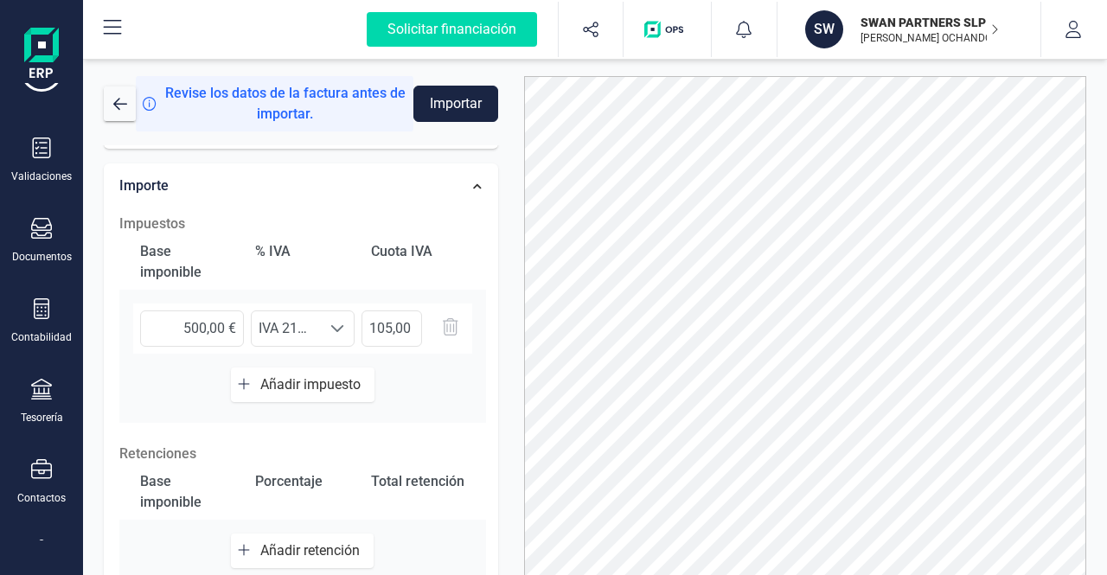
scroll to position [519, 0]
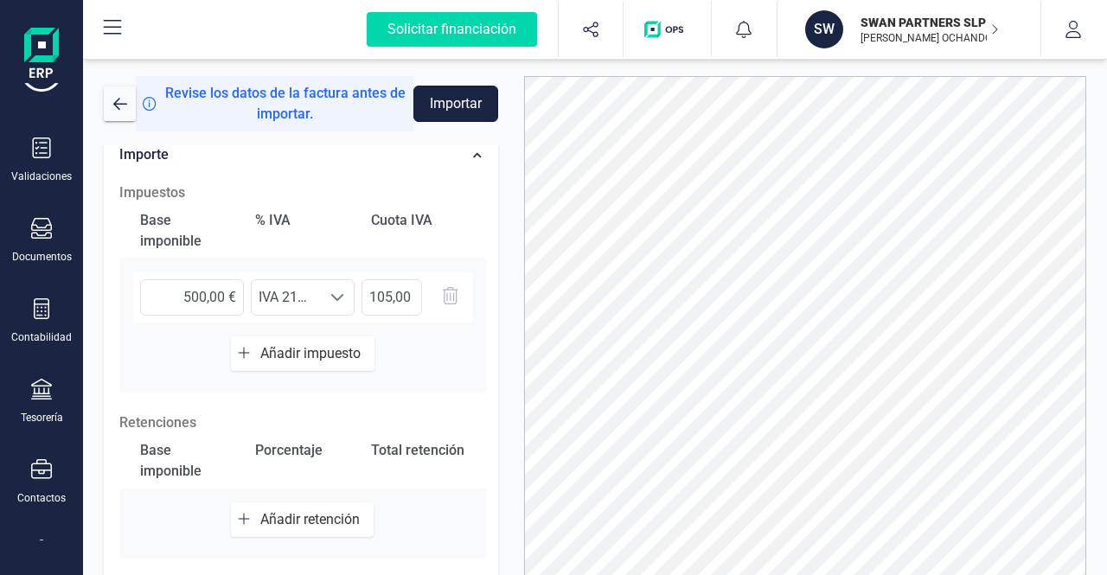
type input "B98610421"
click at [457, 108] on button "Importar" at bounding box center [456, 104] width 85 height 36
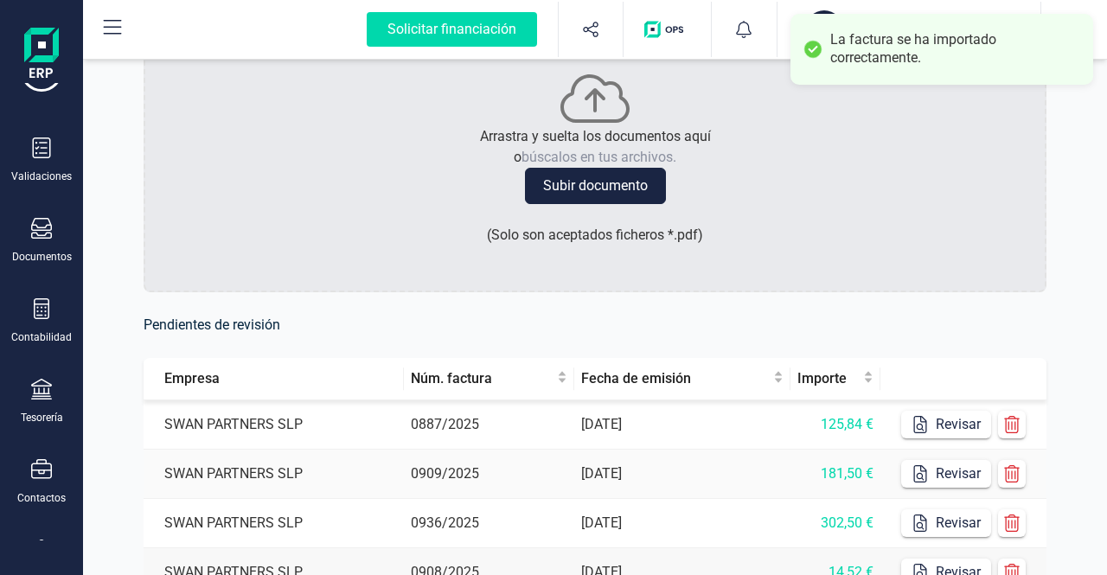
scroll to position [260, 0]
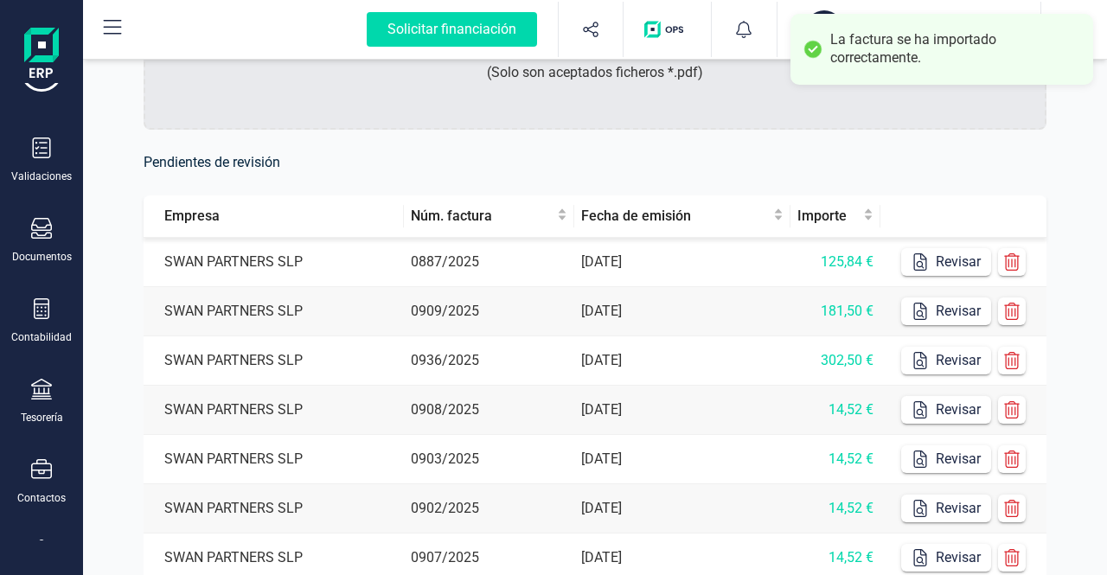
click at [507, 269] on td "0887/2025" at bounding box center [489, 262] width 170 height 49
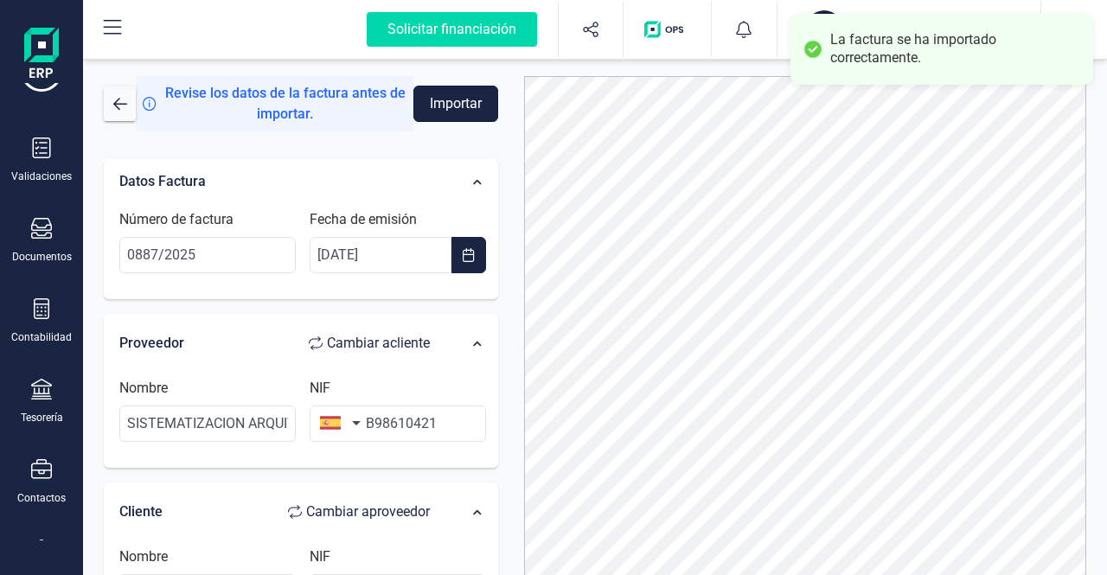
click at [456, 101] on button "Importar" at bounding box center [456, 104] width 85 height 36
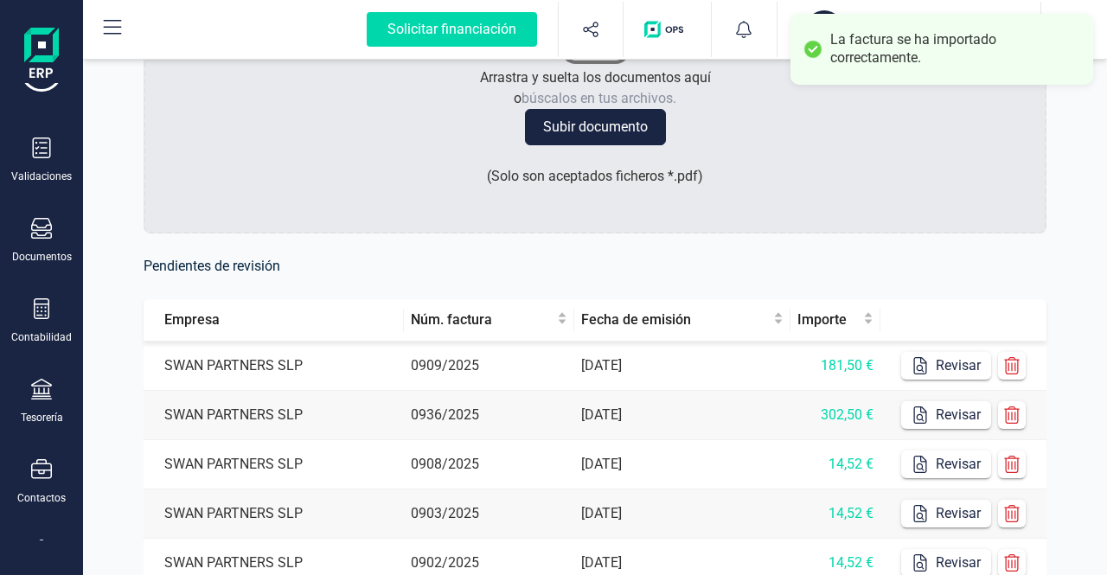
scroll to position [260, 0]
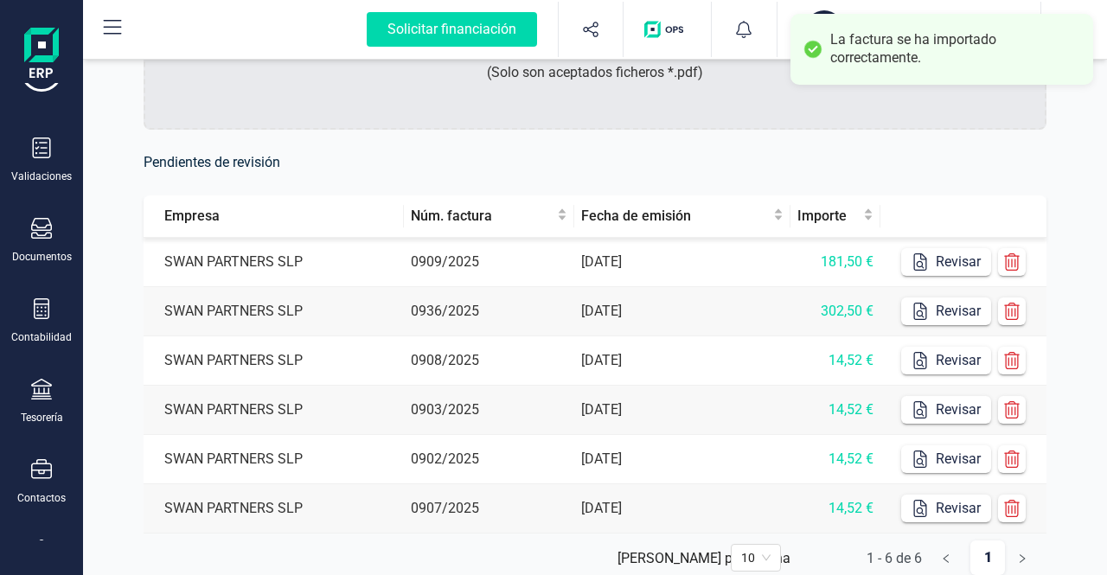
click at [493, 259] on td "0909/2025" at bounding box center [489, 262] width 170 height 49
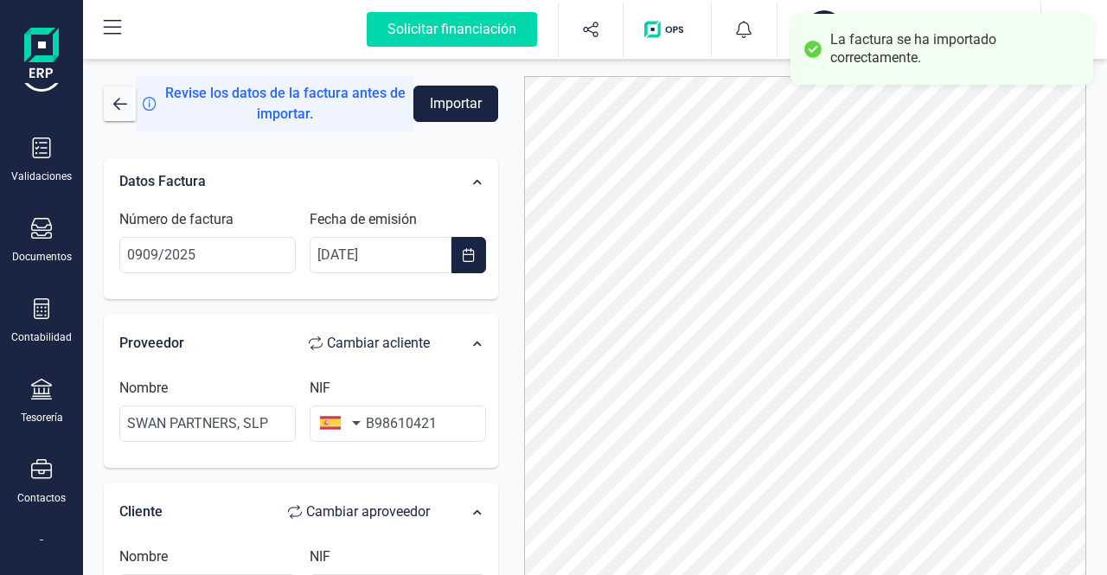
click at [463, 115] on button "Importar" at bounding box center [456, 104] width 85 height 36
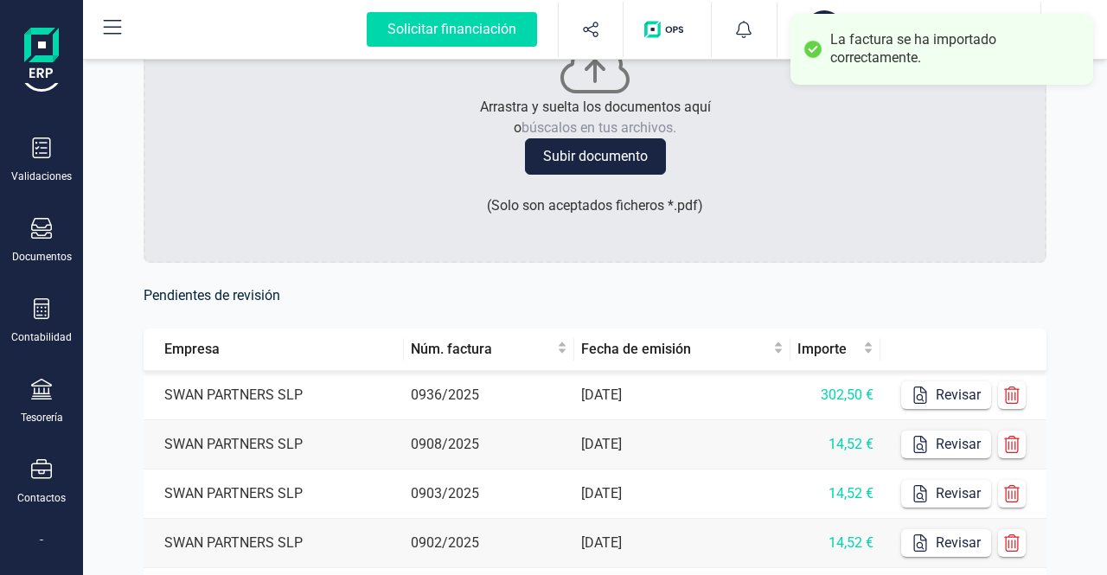
scroll to position [173, 0]
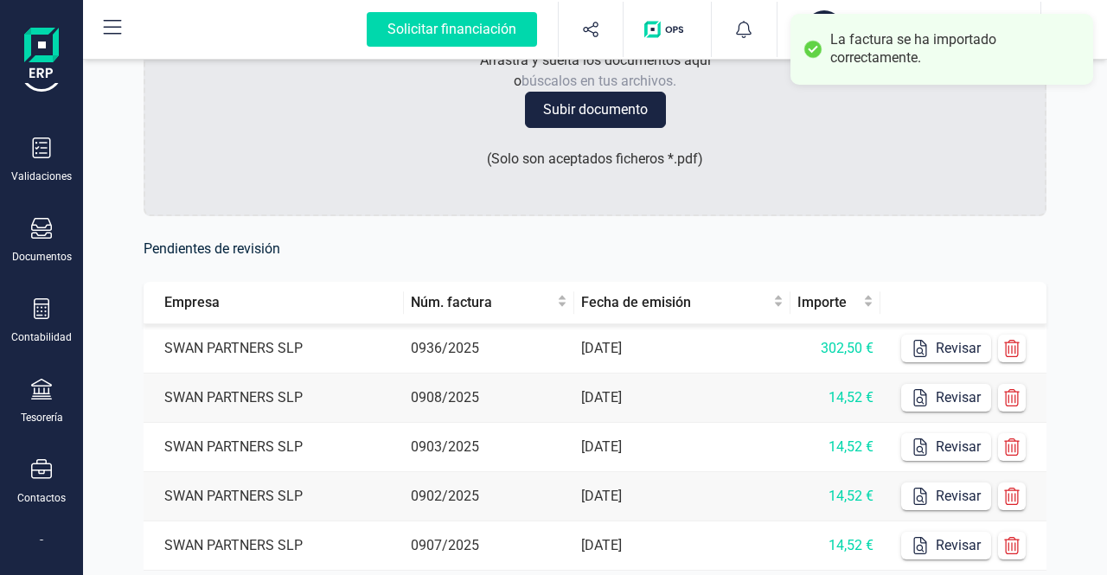
click at [533, 347] on td "0936/2025" at bounding box center [489, 348] width 170 height 49
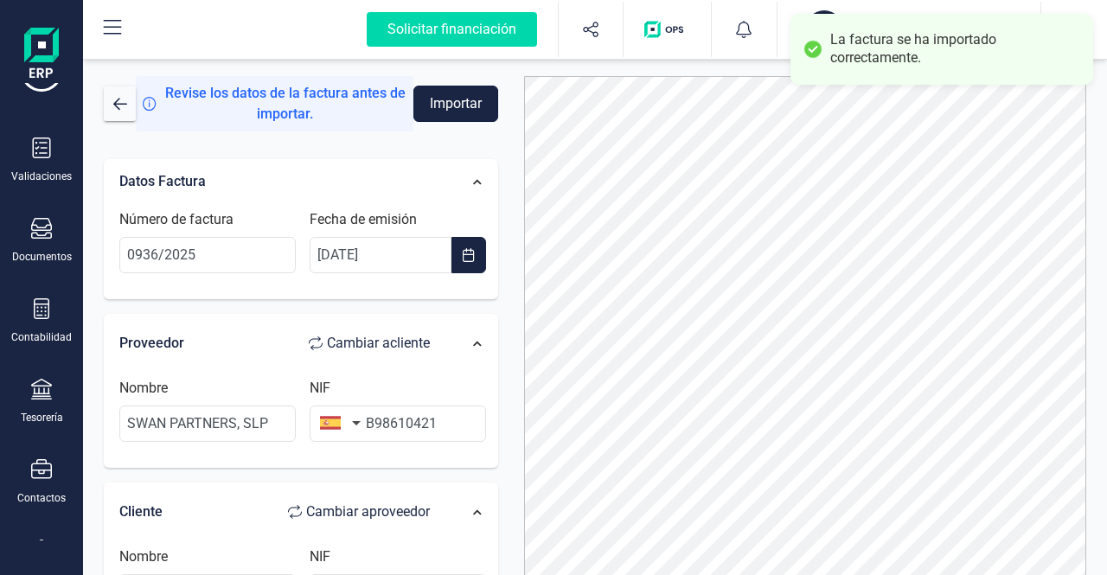
click at [466, 101] on button "Importar" at bounding box center [456, 104] width 85 height 36
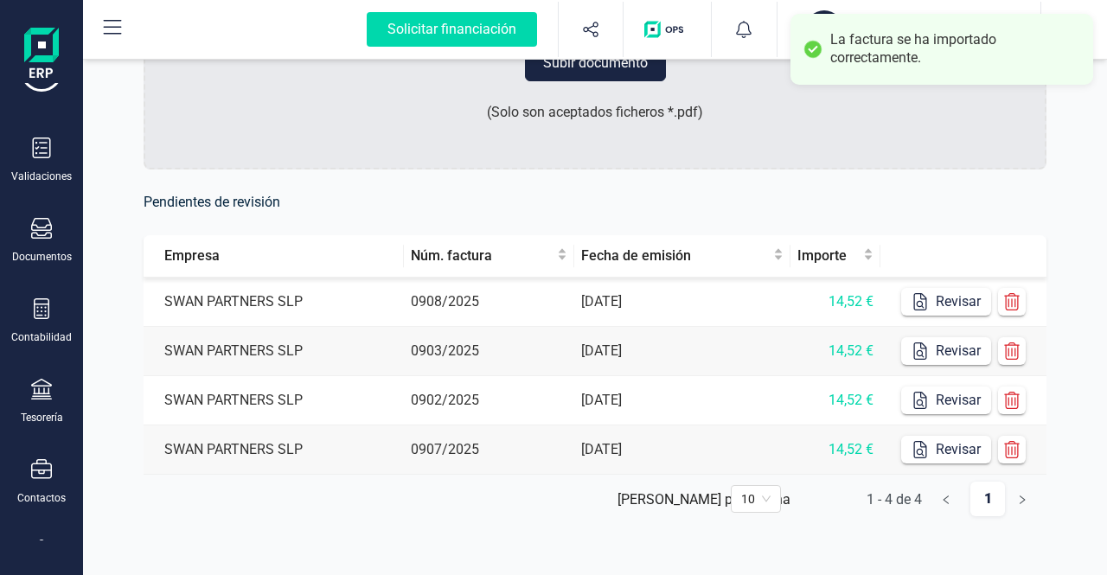
scroll to position [228, 0]
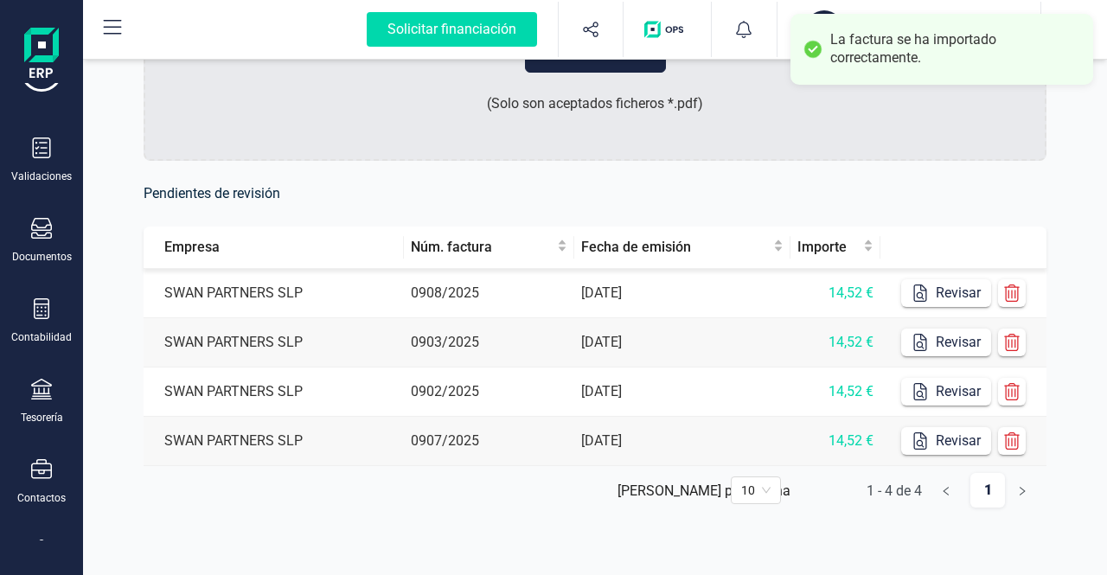
click at [497, 288] on td "0908/2025" at bounding box center [489, 293] width 170 height 49
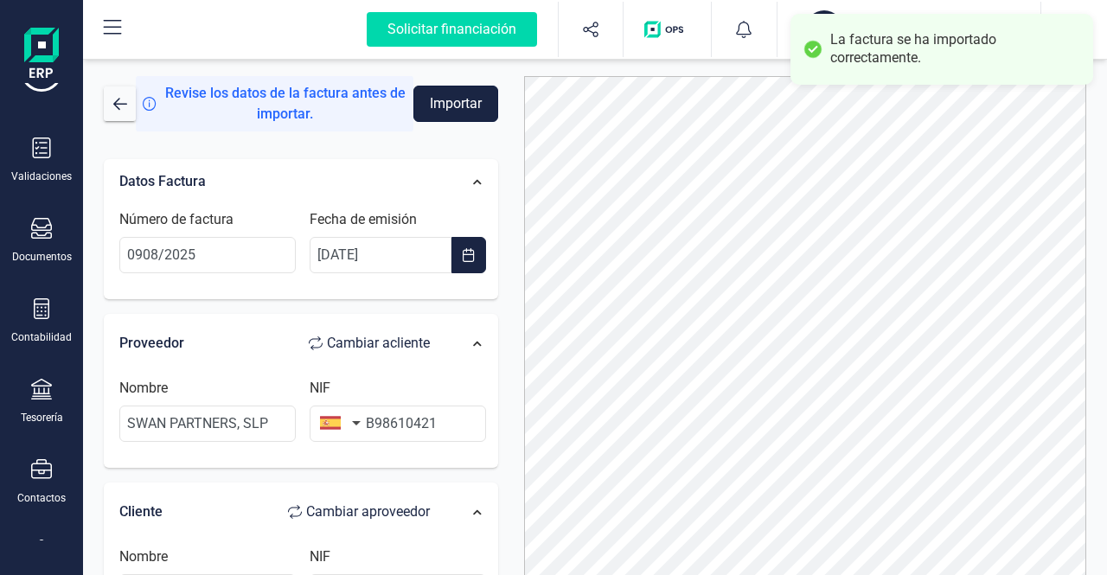
click at [472, 104] on button "Importar" at bounding box center [456, 104] width 85 height 36
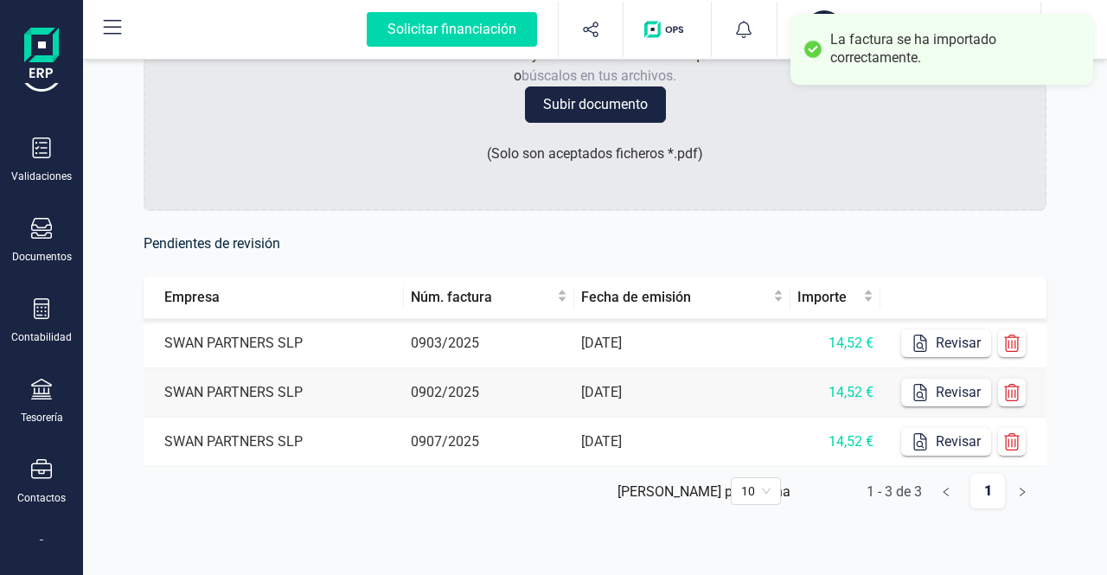
scroll to position [179, 0]
click at [514, 339] on td "0903/2025" at bounding box center [489, 342] width 170 height 49
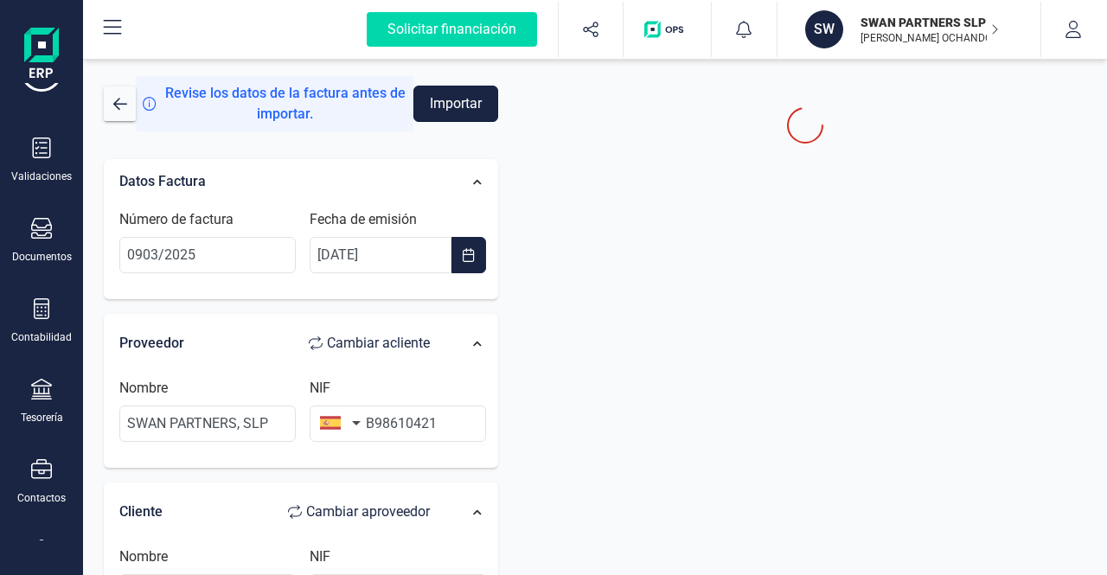
click at [441, 98] on button "Importar" at bounding box center [456, 104] width 85 height 36
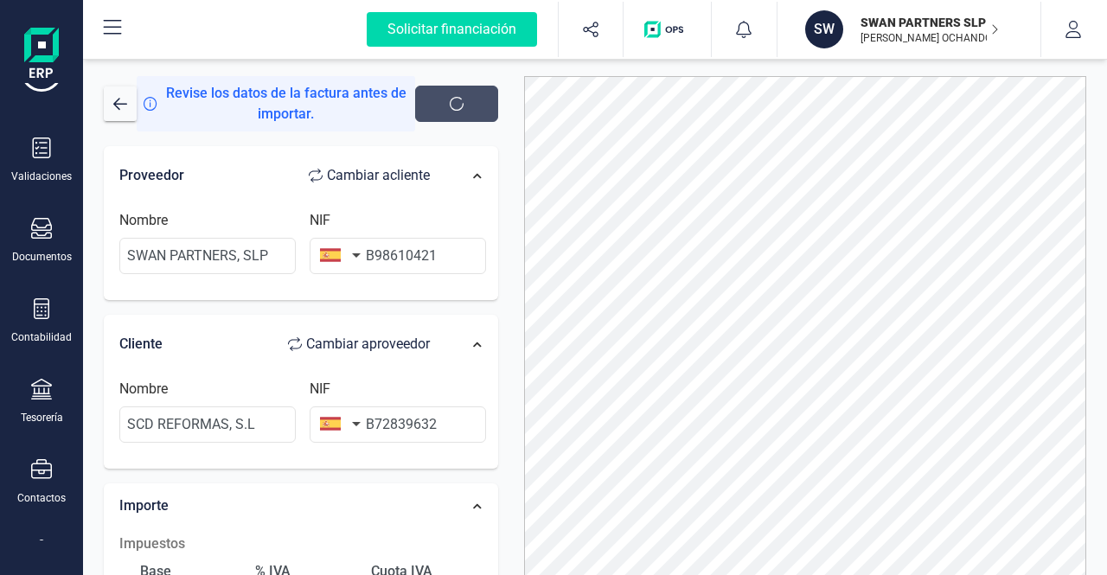
scroll to position [291, 0]
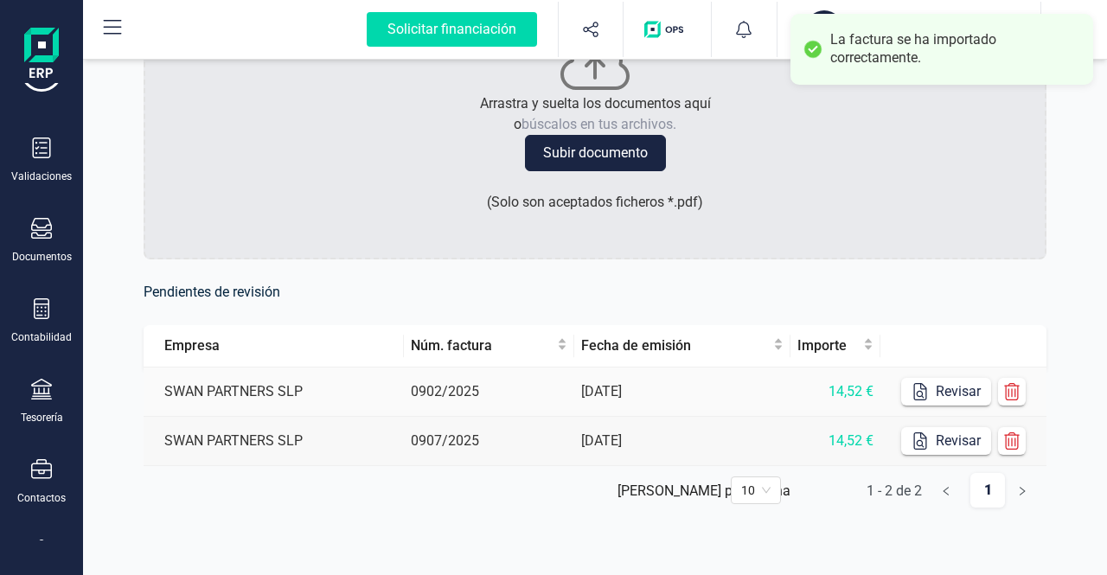
scroll to position [130, 0]
click at [512, 390] on td "0902/2025" at bounding box center [489, 392] width 170 height 49
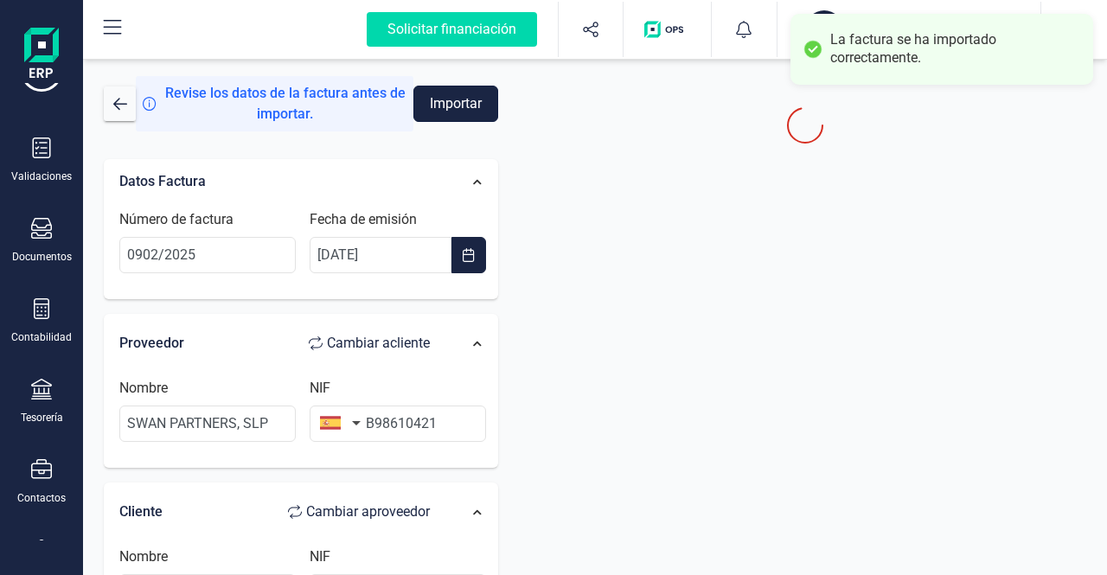
click at [471, 100] on button "Importar" at bounding box center [456, 104] width 85 height 36
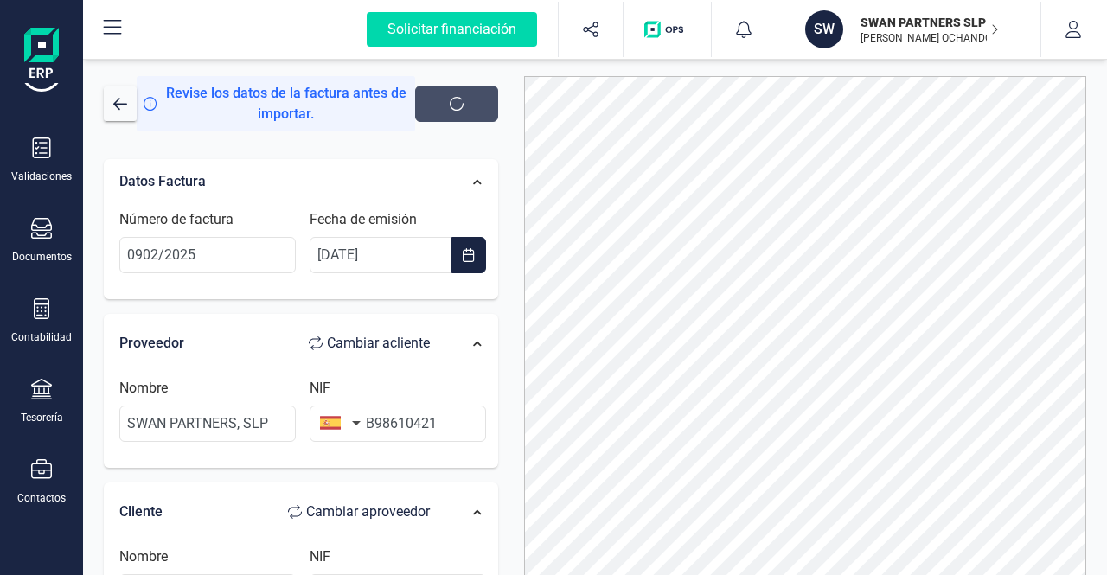
scroll to position [339, 0]
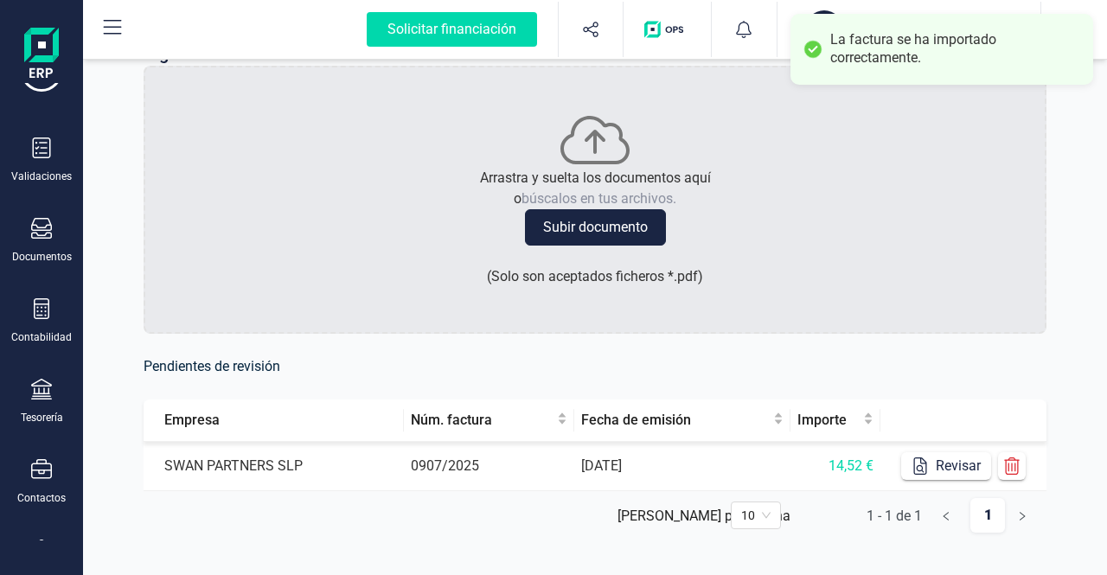
scroll to position [81, 0]
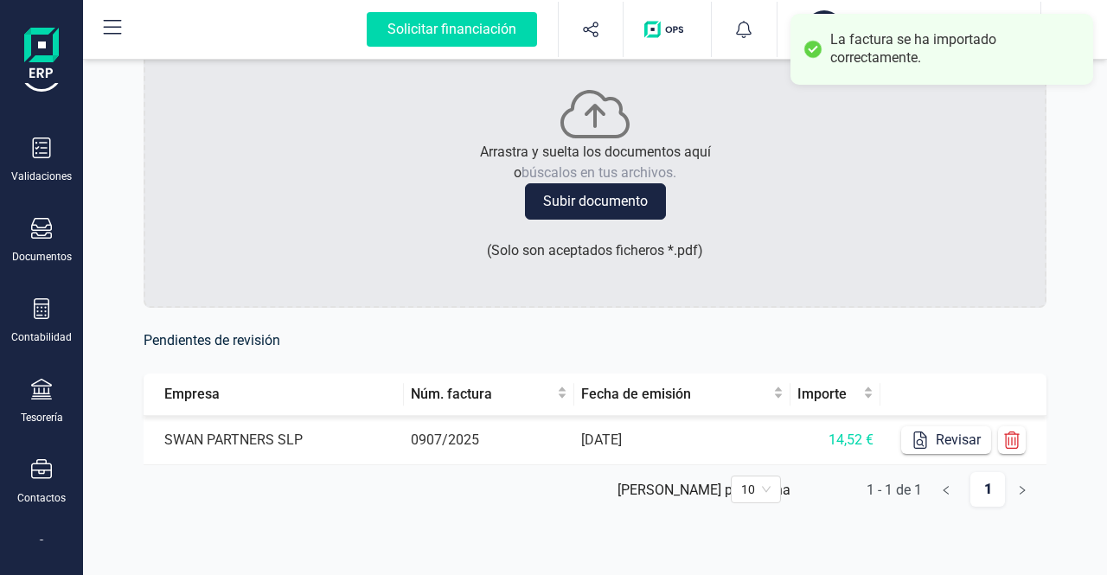
click at [503, 438] on td "0907/2025" at bounding box center [489, 440] width 170 height 49
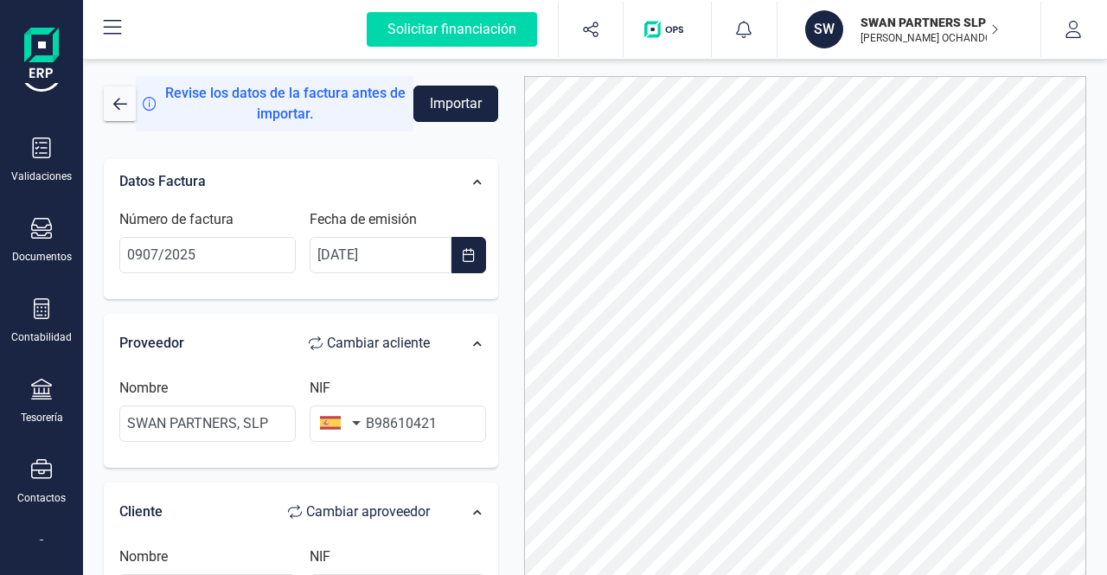
click at [439, 104] on button "Importar" at bounding box center [456, 104] width 85 height 36
